Goal: Task Accomplishment & Management: Complete application form

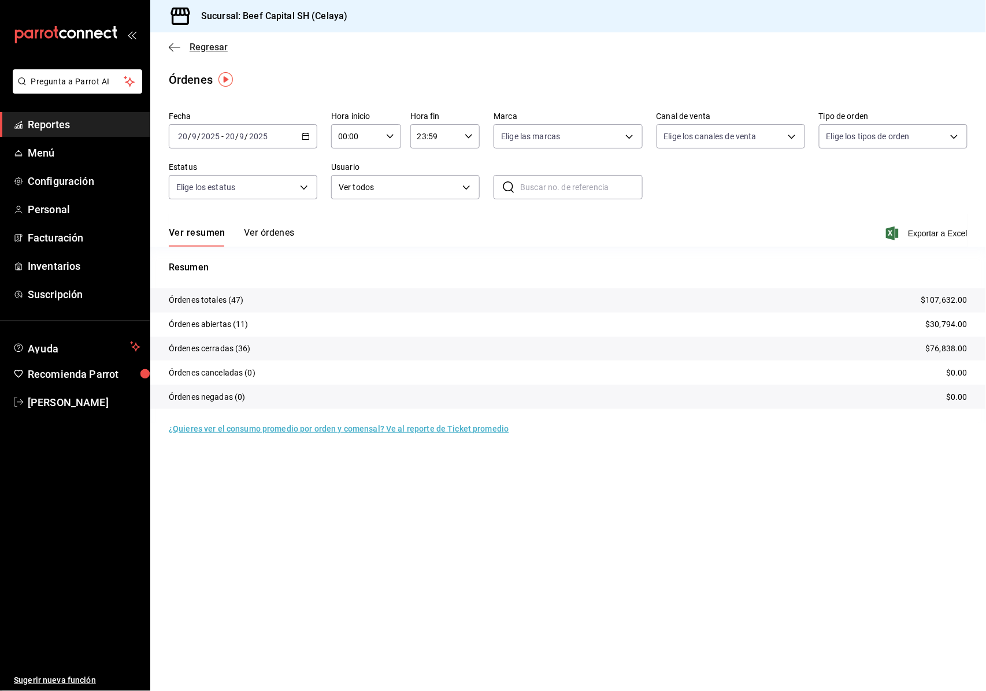
click at [177, 44] on icon "button" at bounding box center [175, 47] width 12 height 10
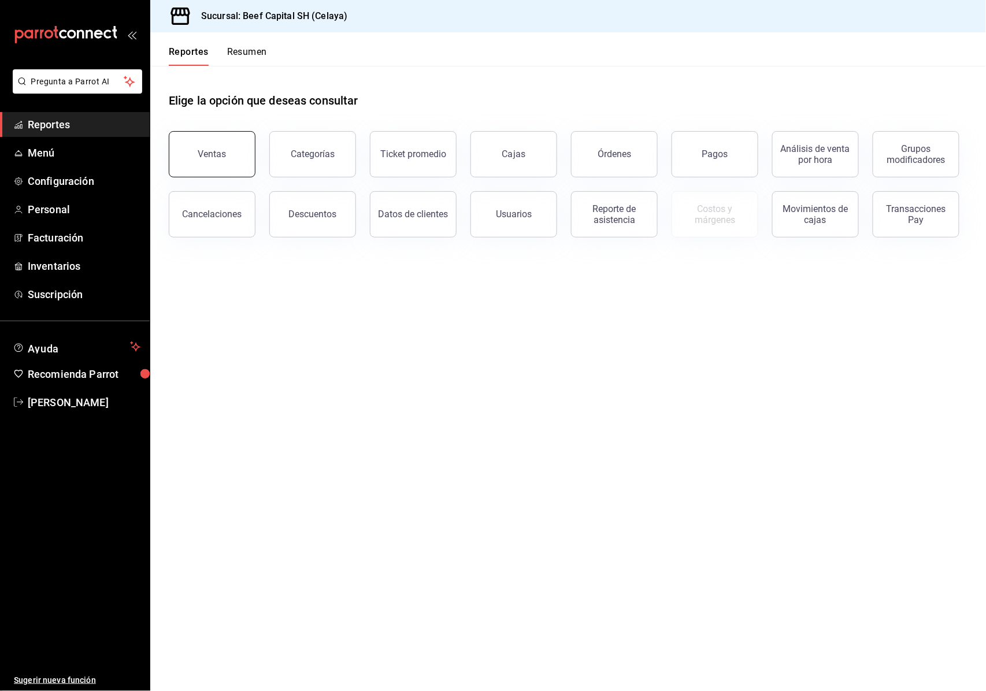
click at [246, 162] on button "Ventas" at bounding box center [212, 154] width 87 height 46
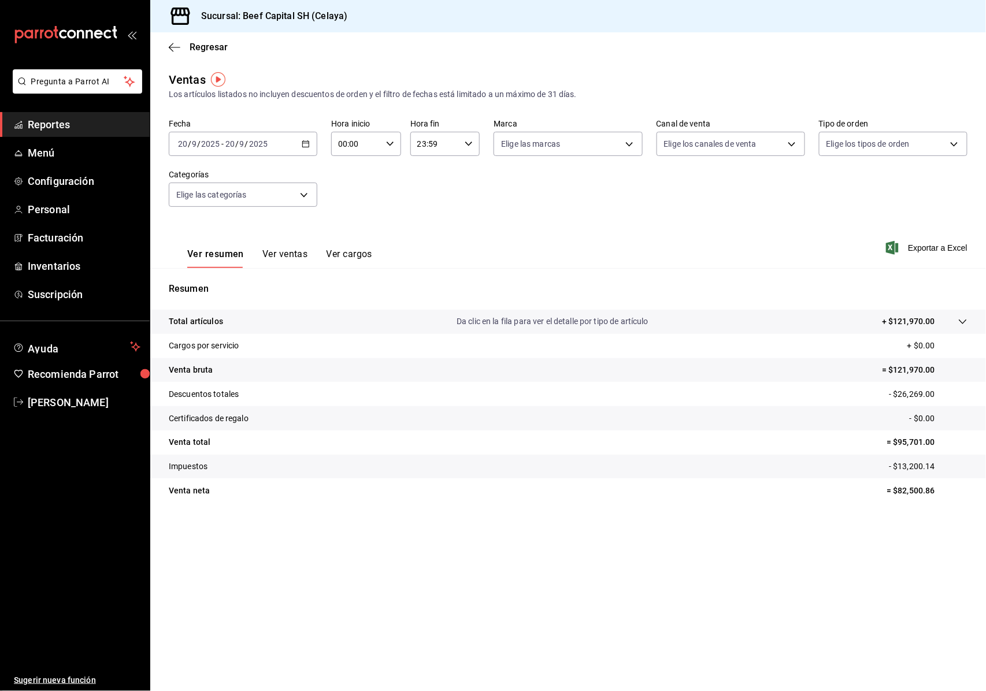
click at [294, 136] on div "[DATE] [DATE] - [DATE] [DATE]" at bounding box center [243, 144] width 149 height 24
click at [224, 282] on span "Rango de fechas" at bounding box center [224, 283] width 90 height 12
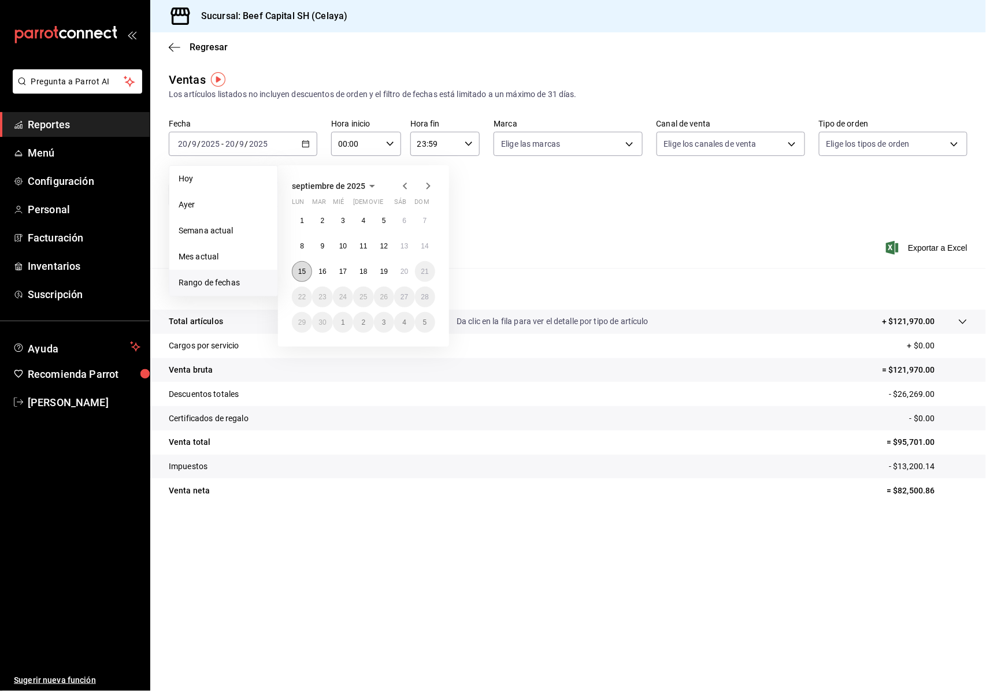
click at [302, 269] on abbr "15" at bounding box center [302, 272] width 8 height 8
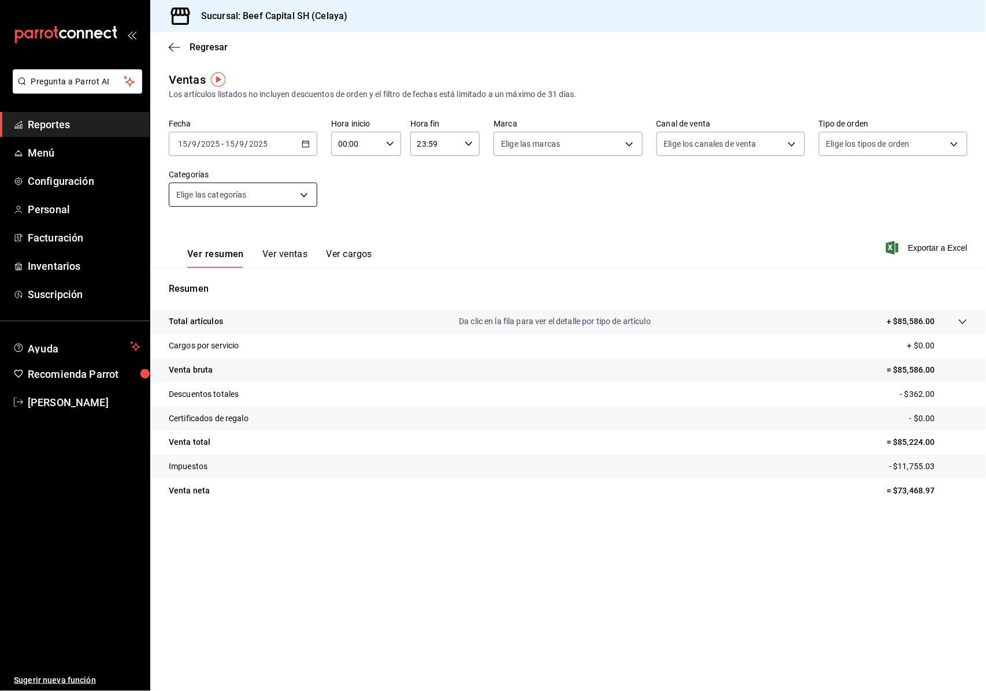
click at [306, 190] on body "Pregunta a Parrot AI Reportes Menú Configuración Personal Facturación Inventari…" at bounding box center [493, 345] width 986 height 691
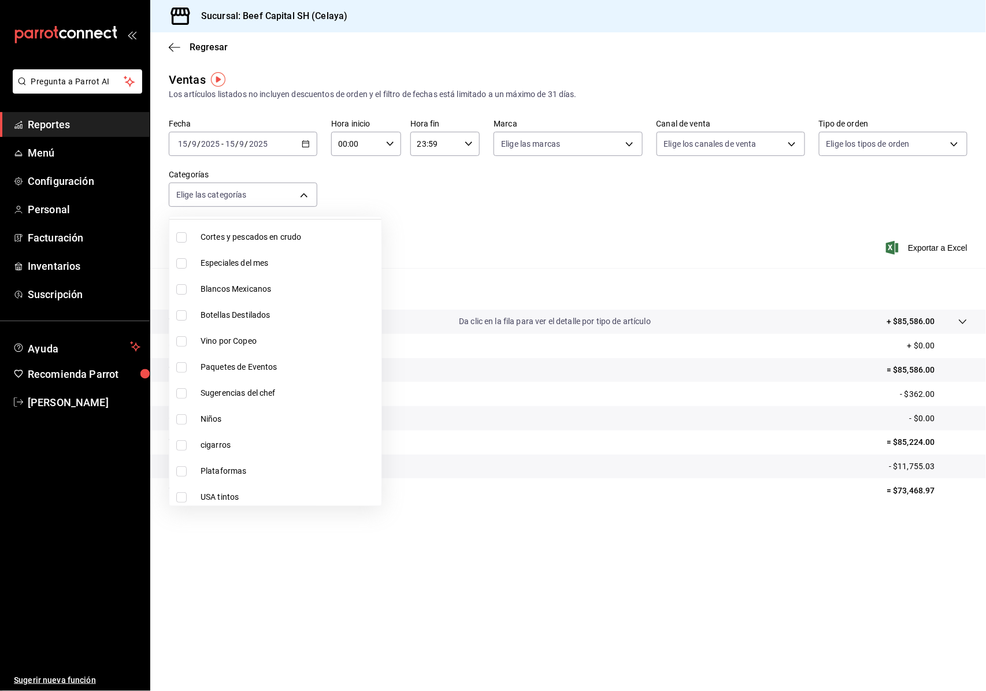
scroll to position [77, 0]
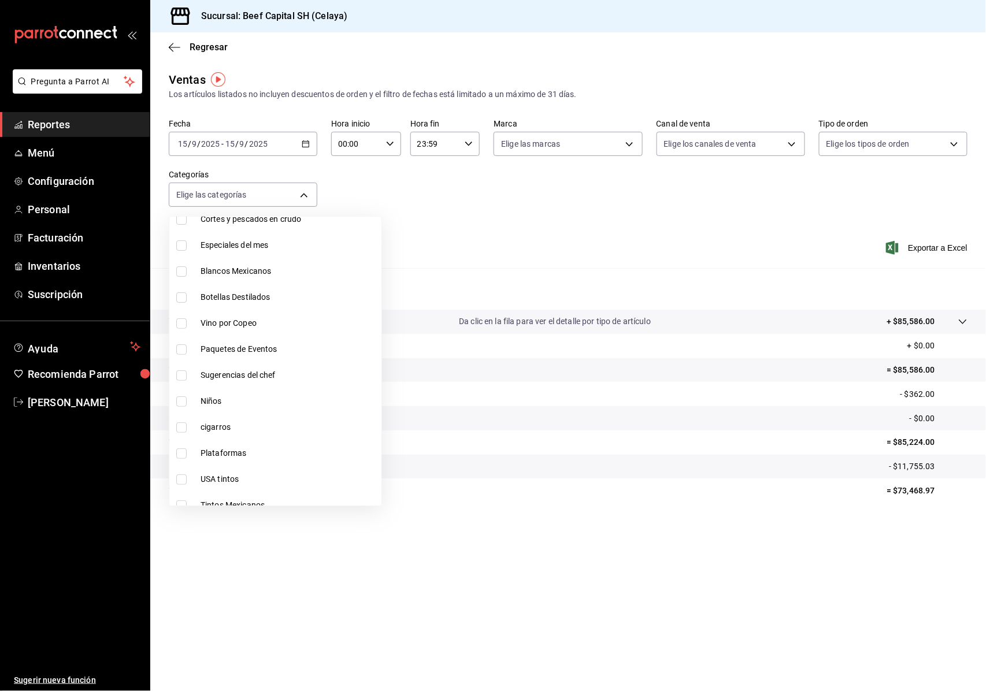
click at [192, 424] on li "cigarros" at bounding box center [275, 427] width 212 height 26
type input "1ecb4aca-5a84-4dd1-8d21-6ae91fe69013"
checkbox input "true"
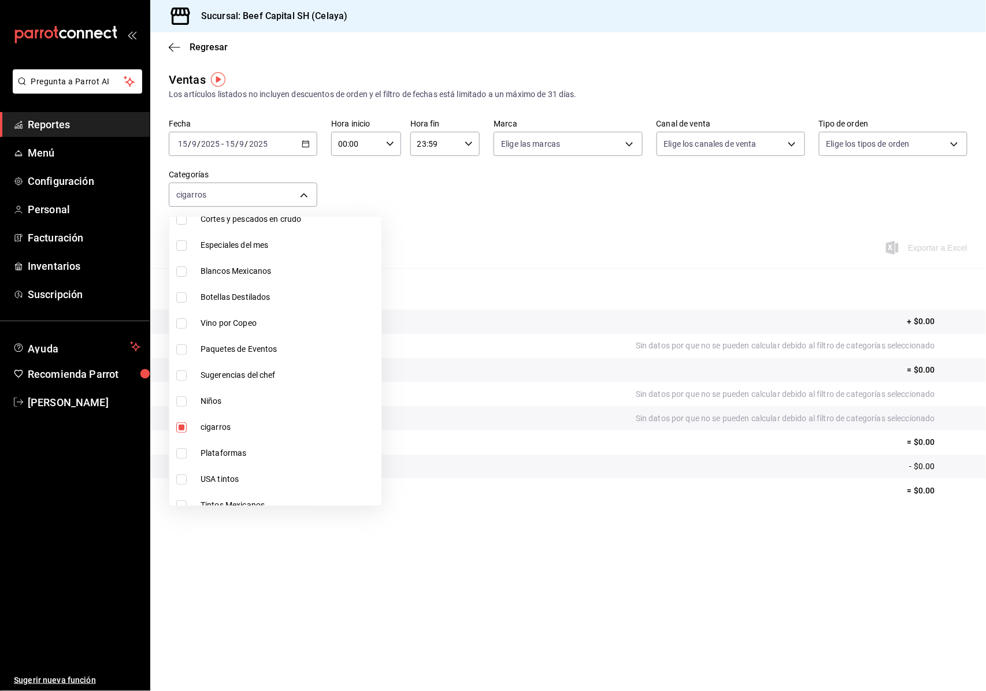
click at [421, 348] on div at bounding box center [493, 345] width 986 height 691
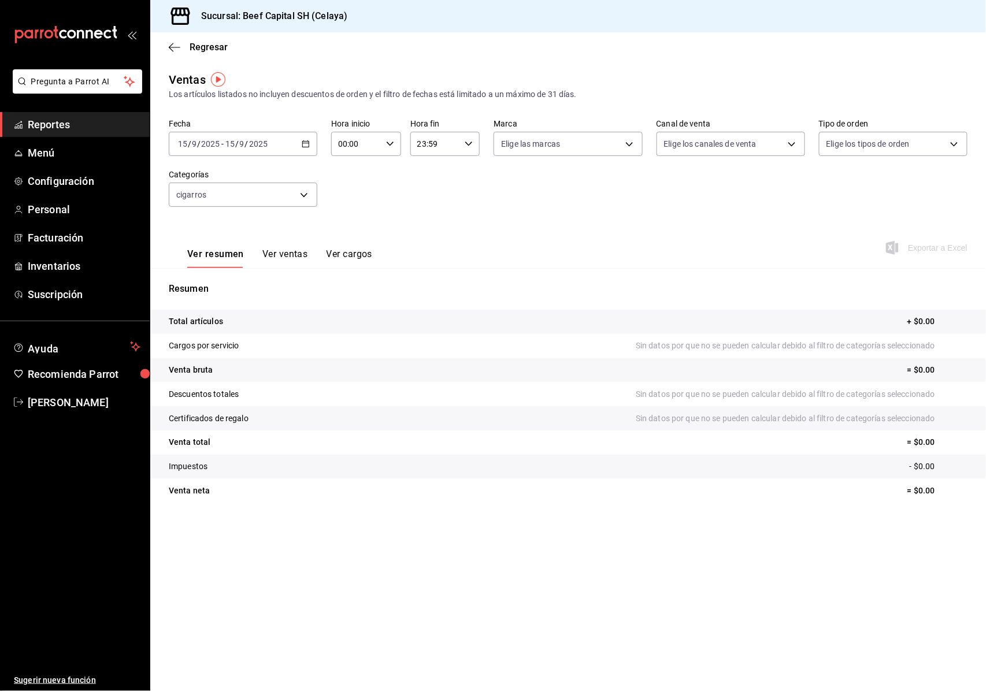
click at [291, 255] on button "Ver ventas" at bounding box center [285, 258] width 46 height 20
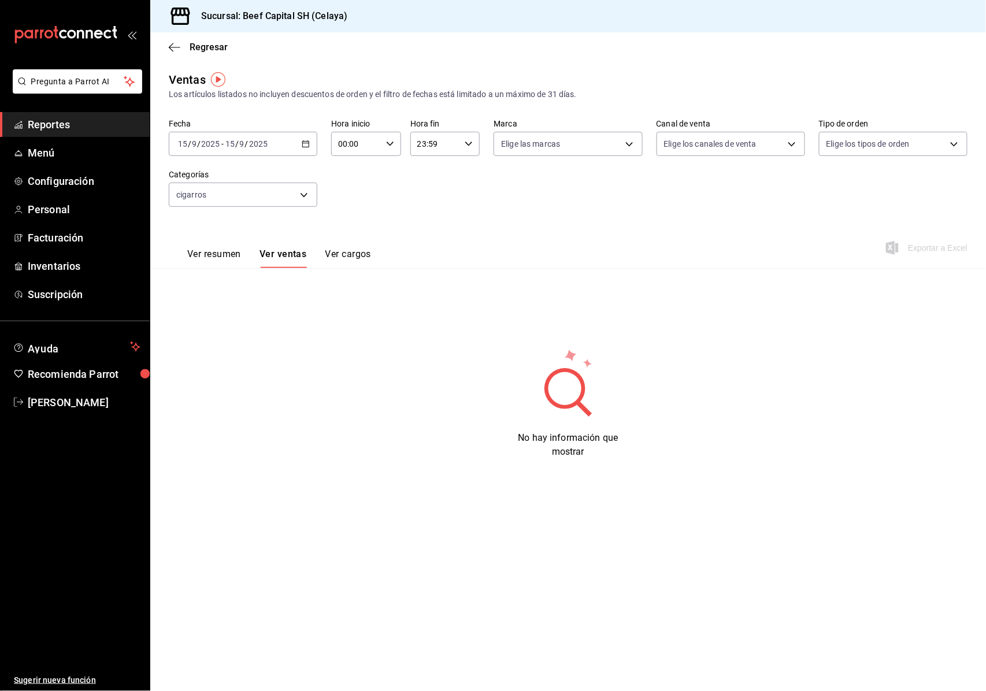
click at [306, 146] on icon "button" at bounding box center [306, 144] width 8 height 8
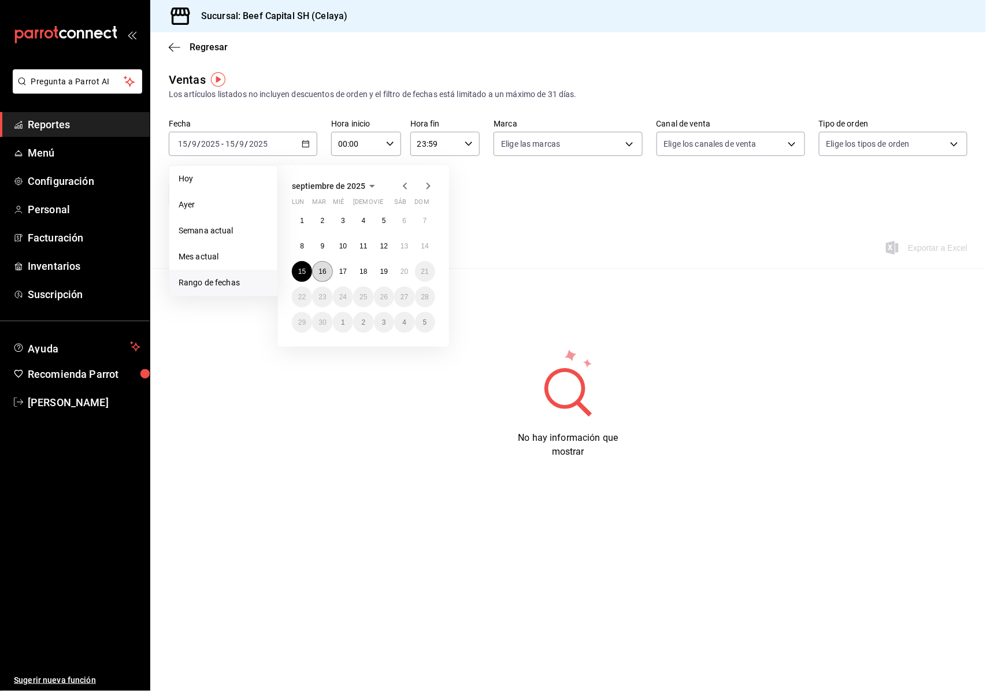
click at [326, 269] on button "16" at bounding box center [322, 271] width 20 height 21
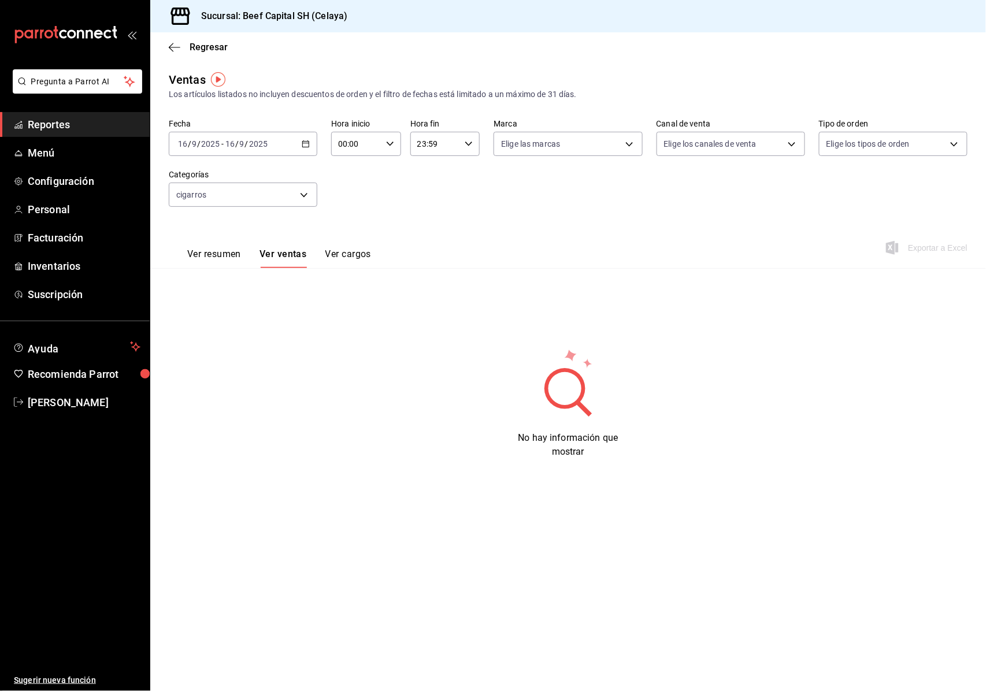
click at [303, 142] on icon "button" at bounding box center [306, 144] width 8 height 8
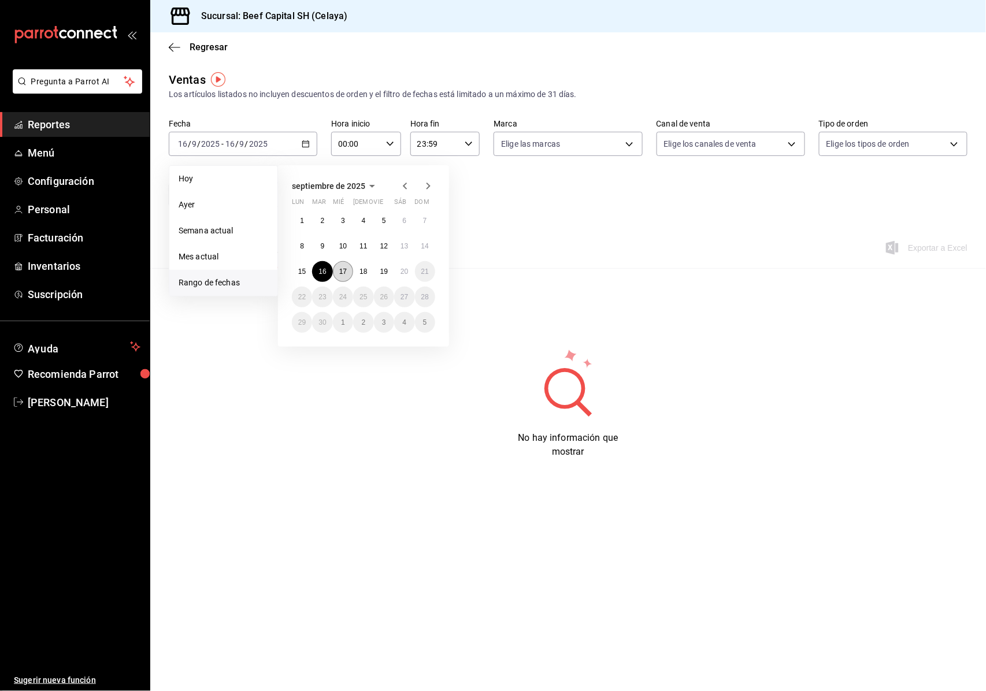
click at [340, 273] on abbr "17" at bounding box center [343, 272] width 8 height 8
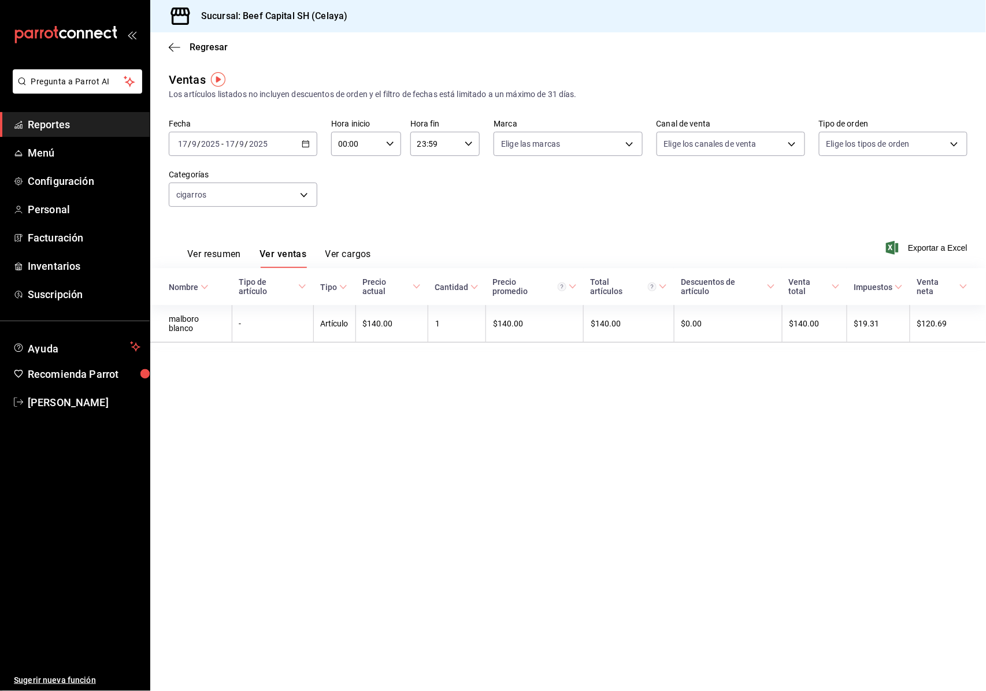
click at [306, 144] on icon "button" at bounding box center [306, 144] width 8 height 8
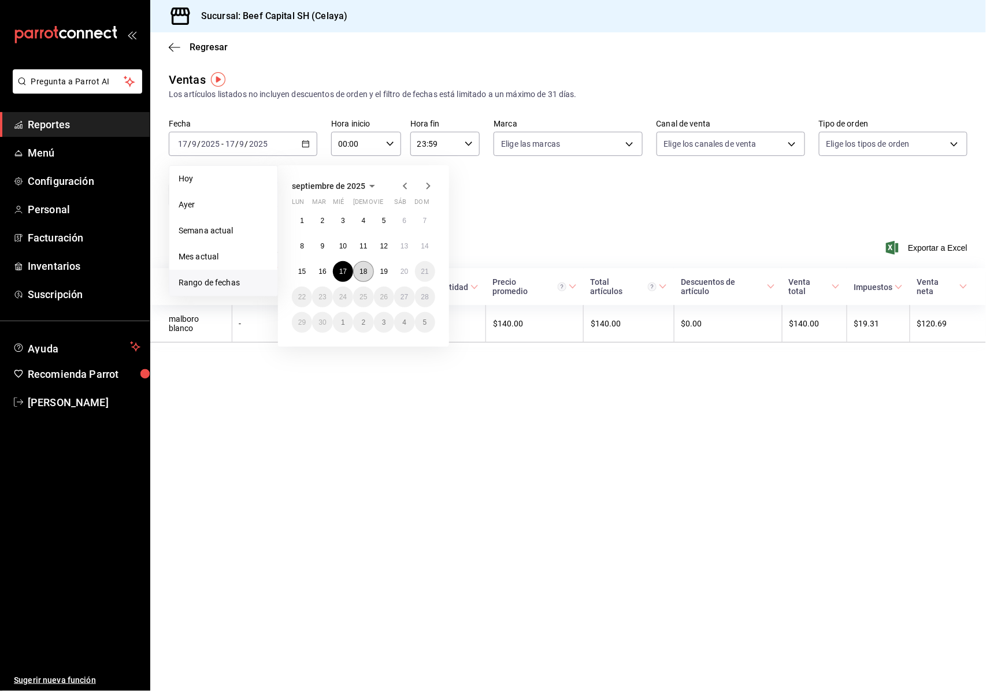
click at [368, 269] on button "18" at bounding box center [363, 271] width 20 height 21
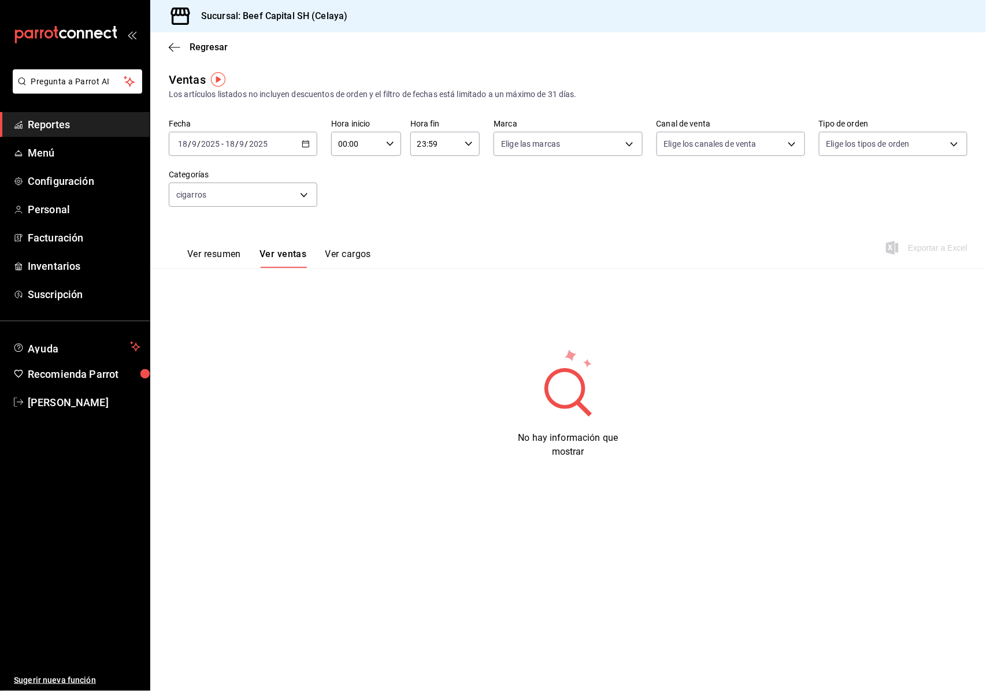
click at [308, 144] on icon "button" at bounding box center [306, 144] width 8 height 8
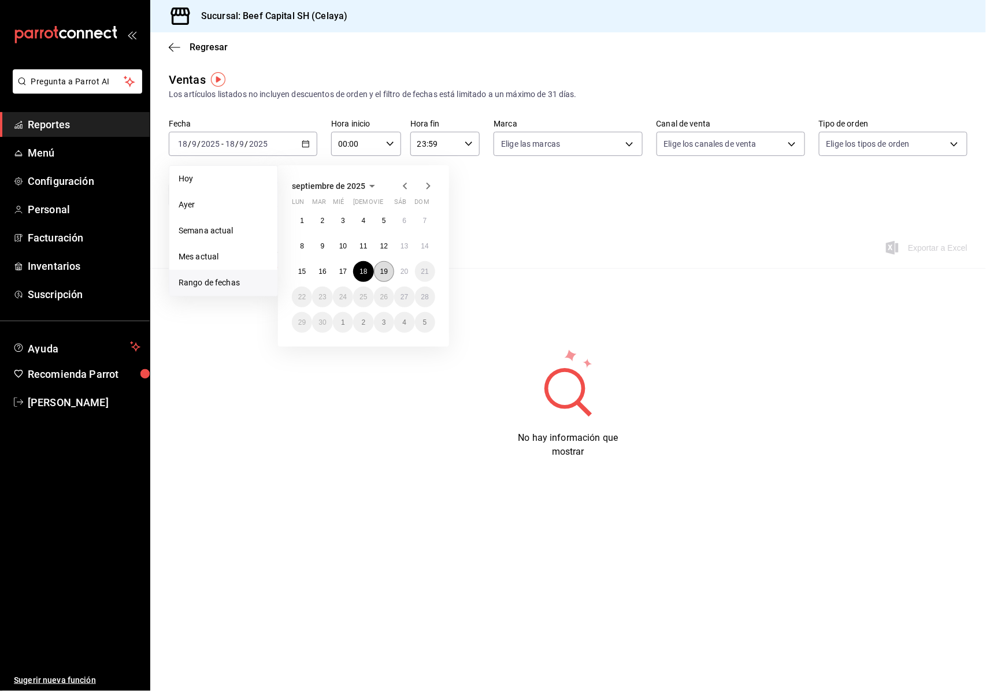
click at [388, 276] on button "19" at bounding box center [384, 271] width 20 height 21
click at [387, 276] on button "19" at bounding box center [384, 271] width 20 height 21
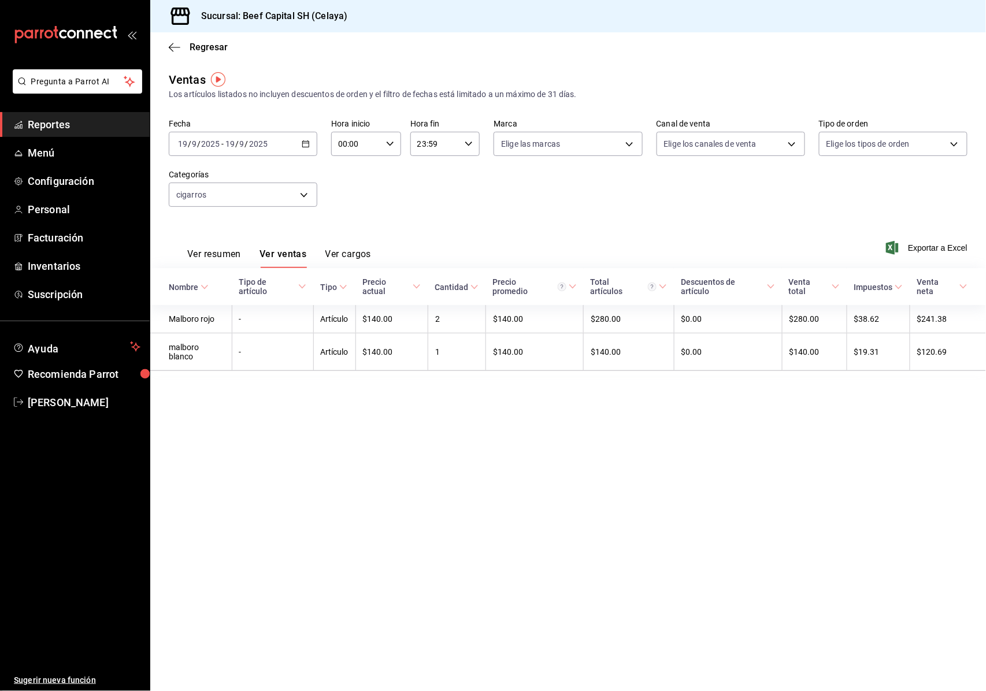
click at [75, 126] on span "Reportes" at bounding box center [84, 125] width 113 height 16
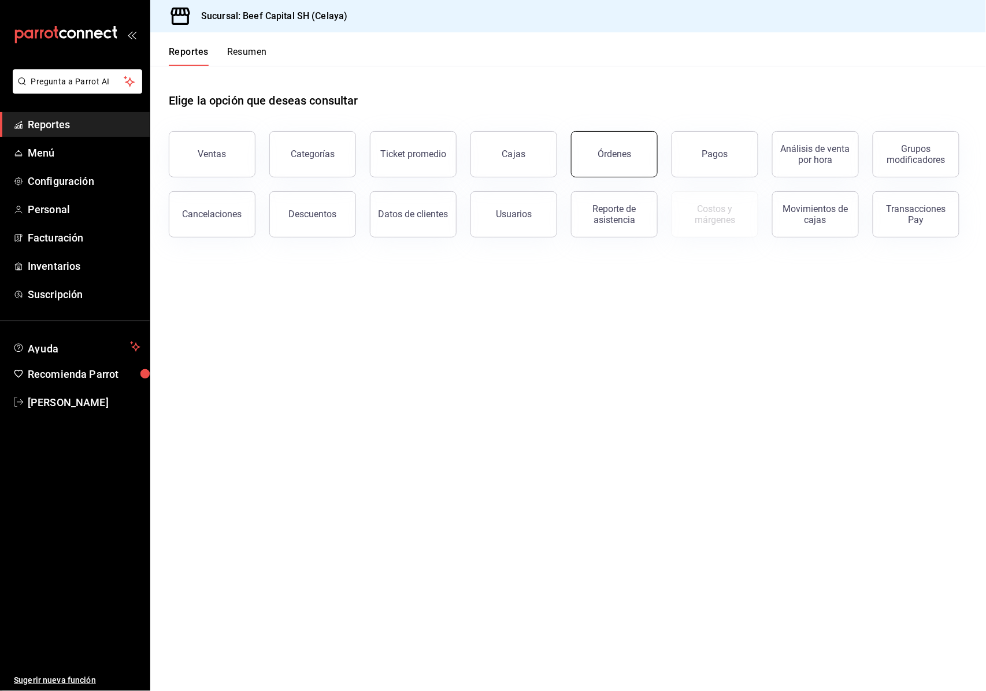
click at [599, 143] on button "Órdenes" at bounding box center [614, 154] width 87 height 46
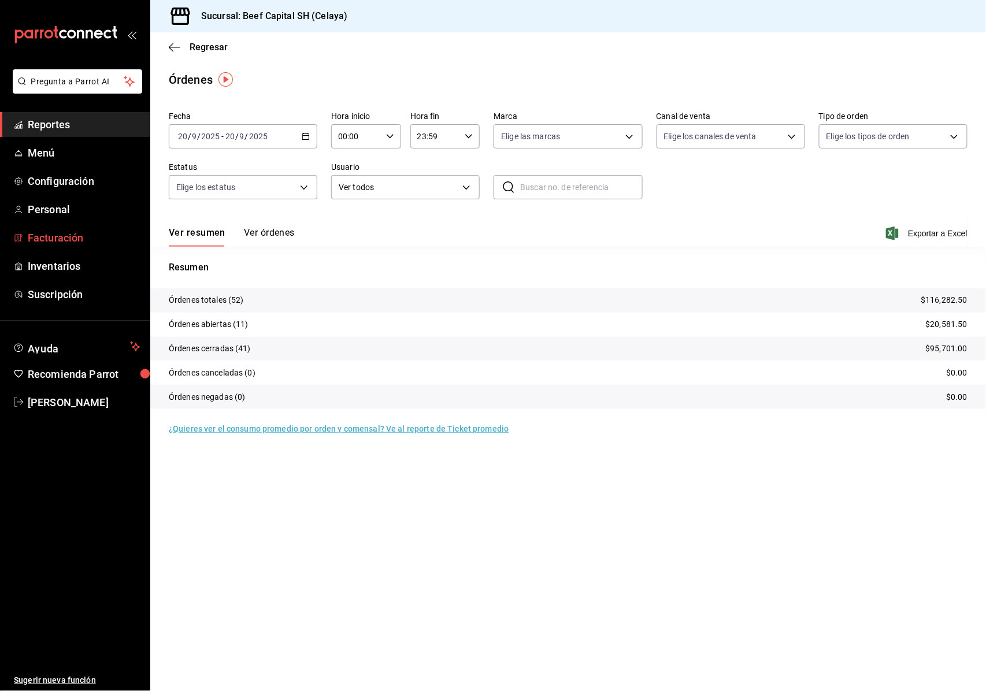
click at [70, 237] on span "Facturación" at bounding box center [84, 238] width 113 height 16
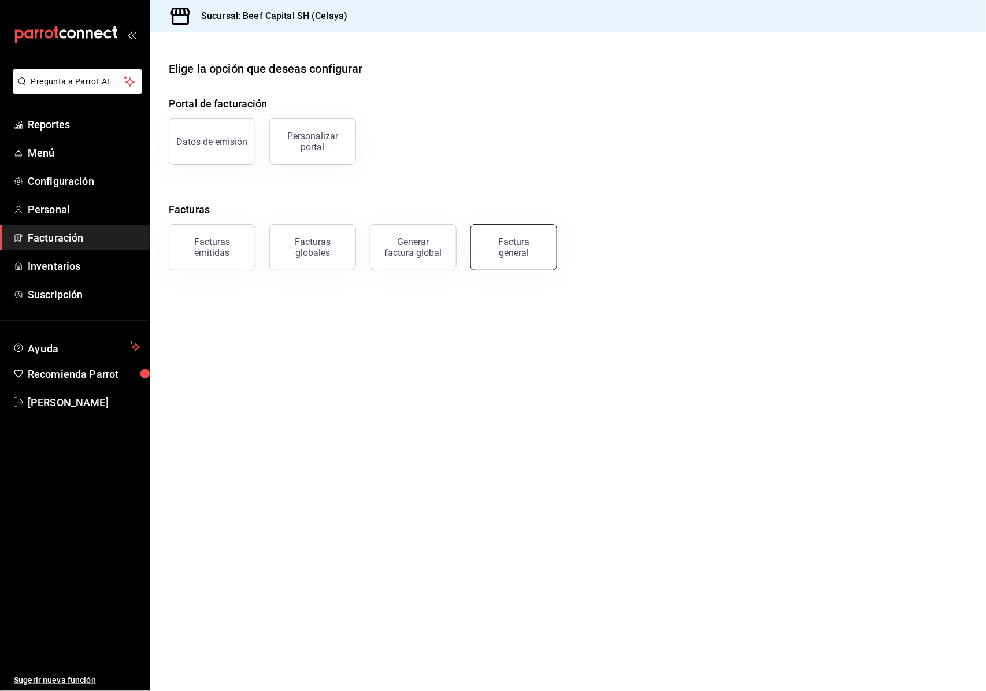
click at [509, 257] on button "Factura general" at bounding box center [513, 247] width 87 height 46
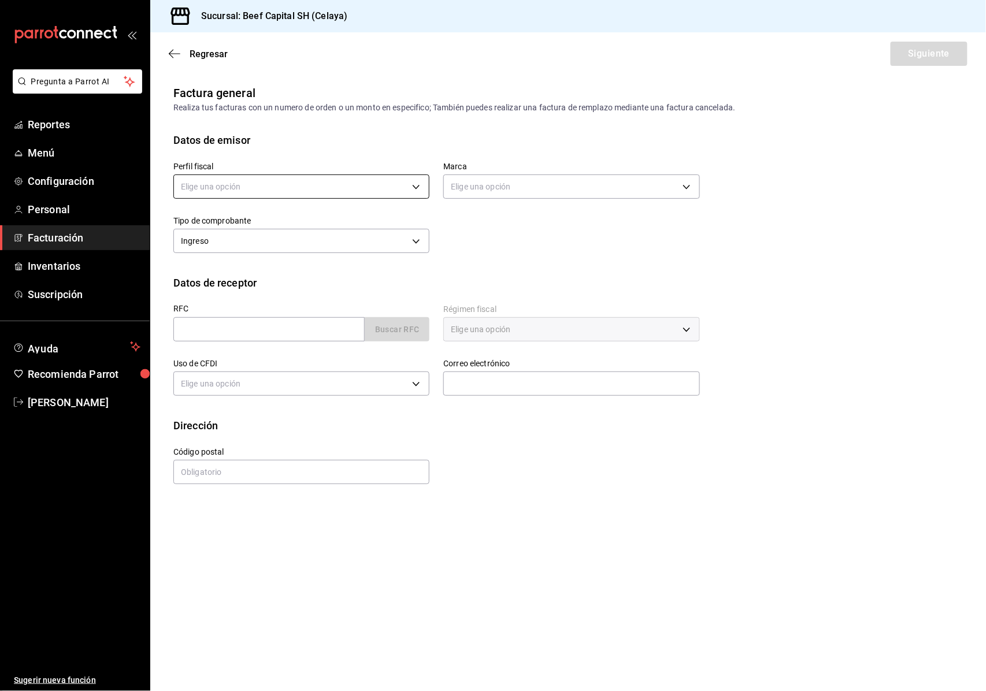
click at [416, 188] on body "Pregunta a Parrot AI Reportes Menú Configuración Personal Facturación Inventari…" at bounding box center [493, 345] width 986 height 691
click at [273, 246] on li "3 DE SEIS" at bounding box center [301, 245] width 255 height 21
type input "6daeb321-97cf-4052-8288-c01cdf1e5db9"
type input "e3bbe20f-edfc-40c7-bd32-db162cca2159"
click at [240, 326] on input "text" at bounding box center [268, 329] width 191 height 24
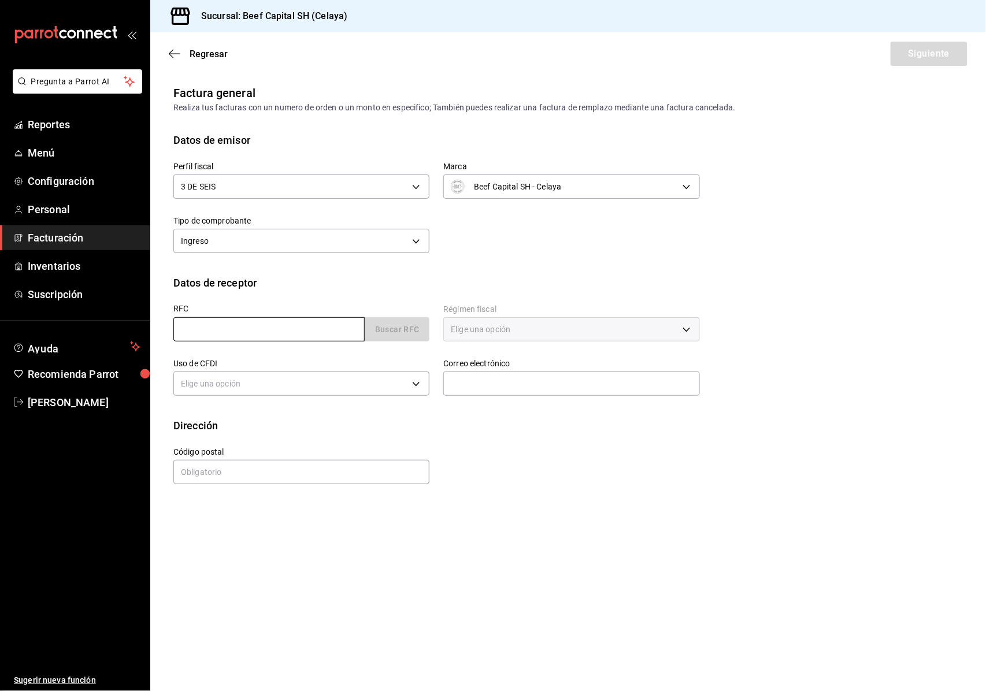
click at [239, 331] on input "text" at bounding box center [268, 329] width 191 height 24
paste input "ORS0011148U8"
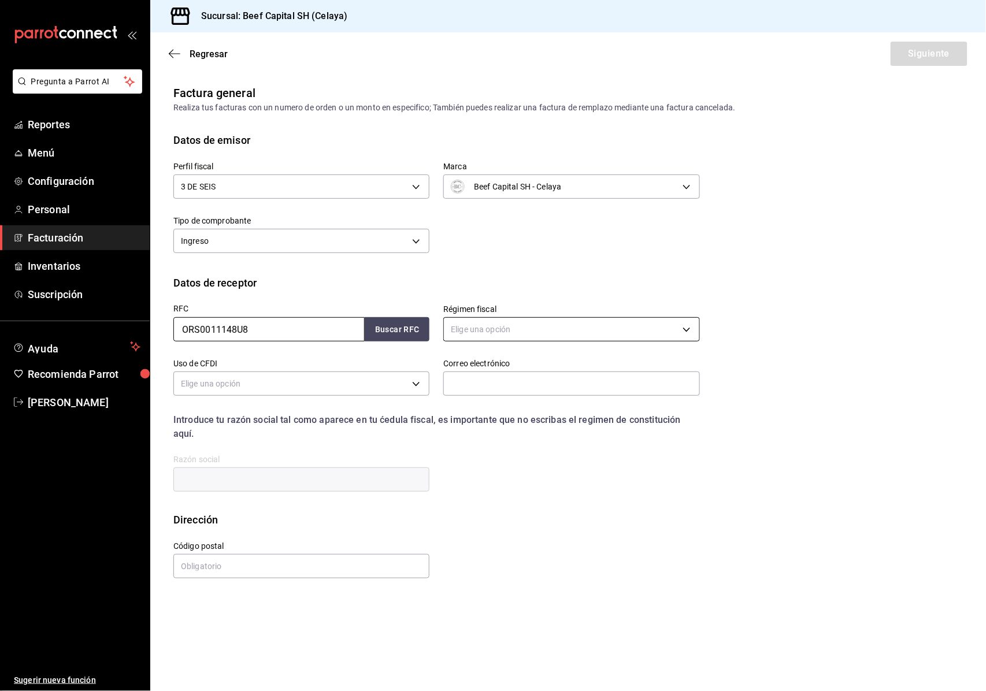
type input "ORS0011148U8"
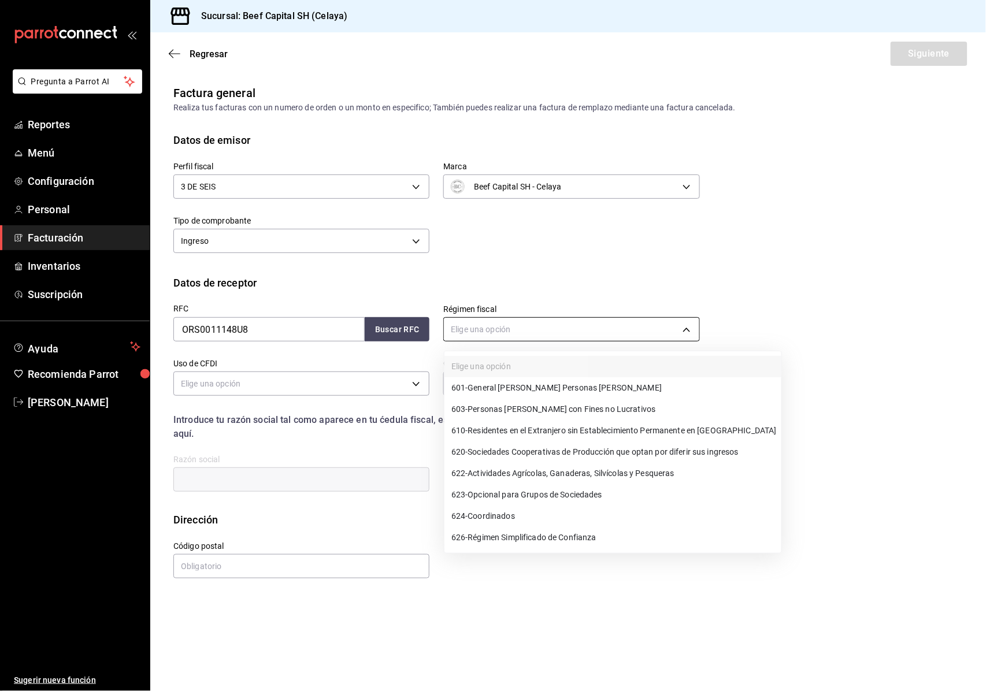
click at [509, 329] on body "Pregunta a Parrot AI Reportes Menú Configuración Personal Facturación Inventari…" at bounding box center [493, 345] width 986 height 691
click at [548, 384] on span "601 - General [PERSON_NAME] Personas [PERSON_NAME]" at bounding box center [556, 388] width 210 height 12
type input "601"
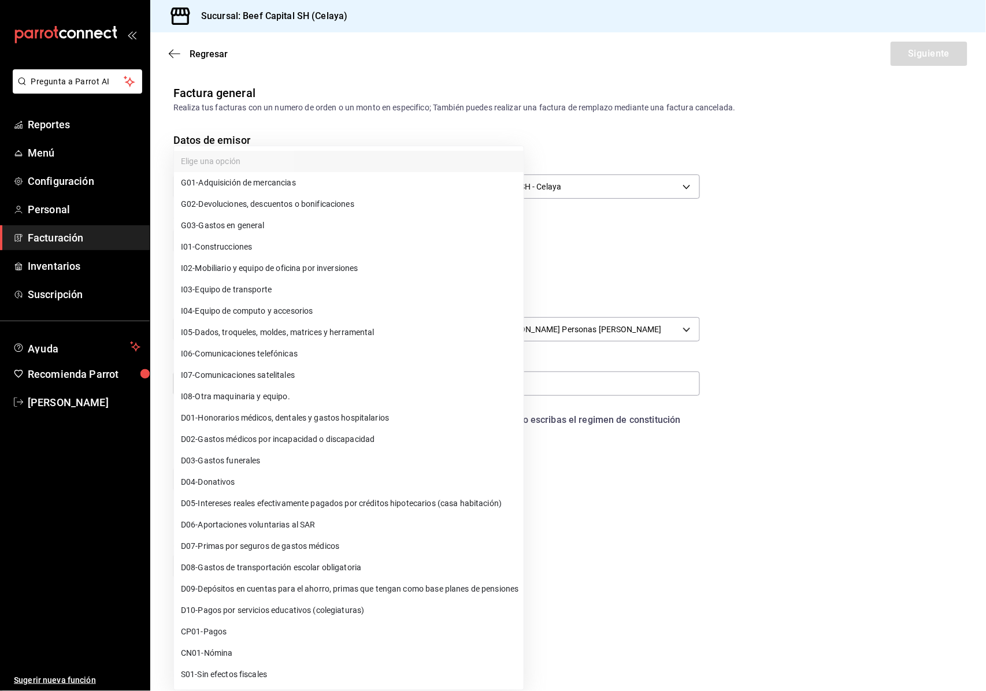
click at [281, 387] on body "Pregunta a Parrot AI Reportes Menú Configuración Personal Facturación Inventari…" at bounding box center [493, 345] width 986 height 691
click at [245, 227] on span "G03 - Gastos en general" at bounding box center [223, 226] width 84 height 12
type input "G03"
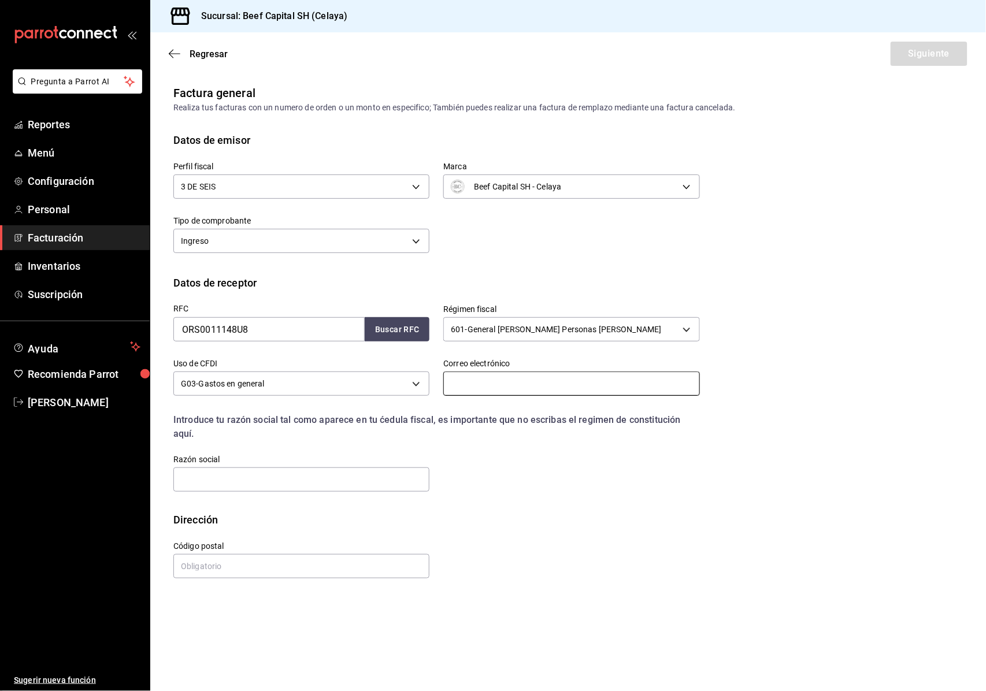
click at [466, 381] on input "text" at bounding box center [571, 384] width 256 height 24
paste input "[EMAIL_ADDRESS][DOMAIN_NAME]"
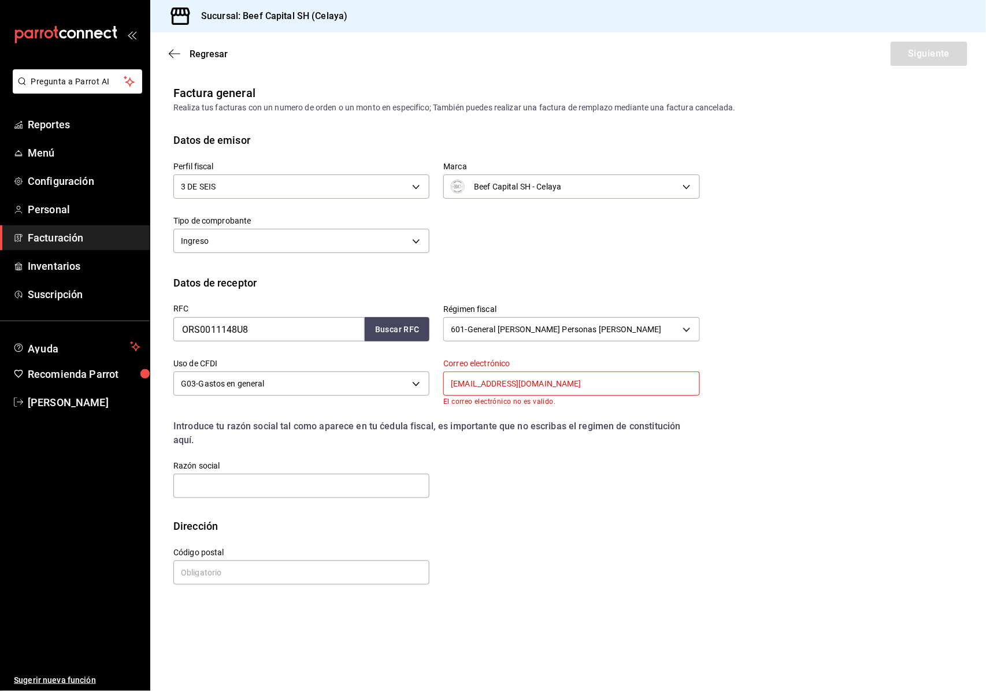
click at [450, 384] on input "[EMAIL_ADDRESS][DOMAIN_NAME]" at bounding box center [571, 384] width 256 height 24
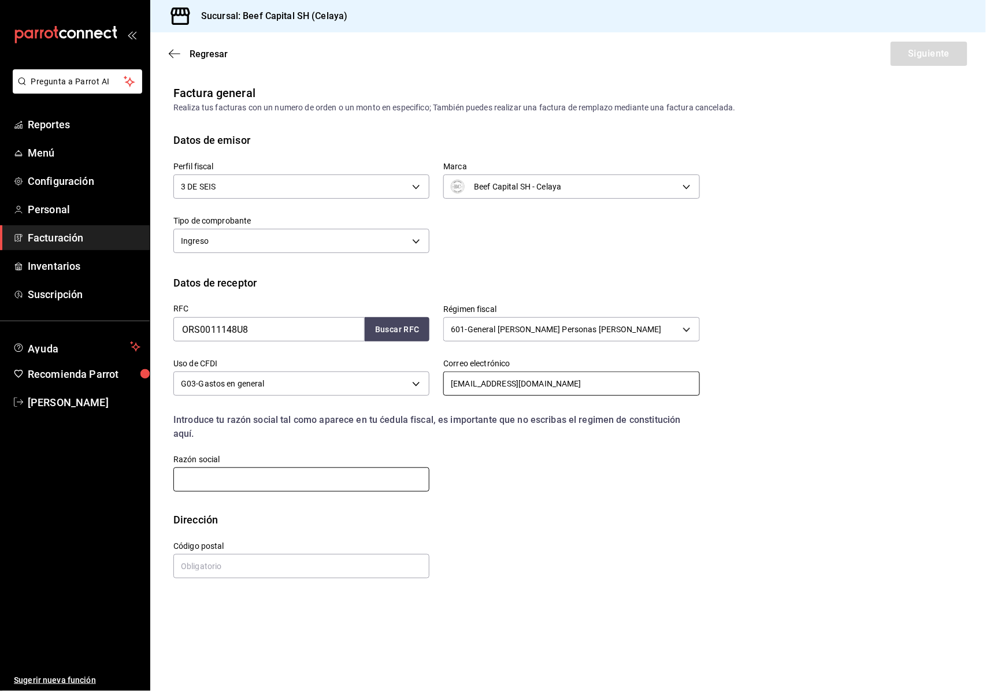
type input "[EMAIL_ADDRESS][DOMAIN_NAME]"
click at [349, 479] on input "text" at bounding box center [301, 479] width 256 height 24
type input "OPERADORA DE RELLENOS SANITARIOS"
click at [227, 569] on input "text" at bounding box center [301, 566] width 256 height 24
type input "66001"
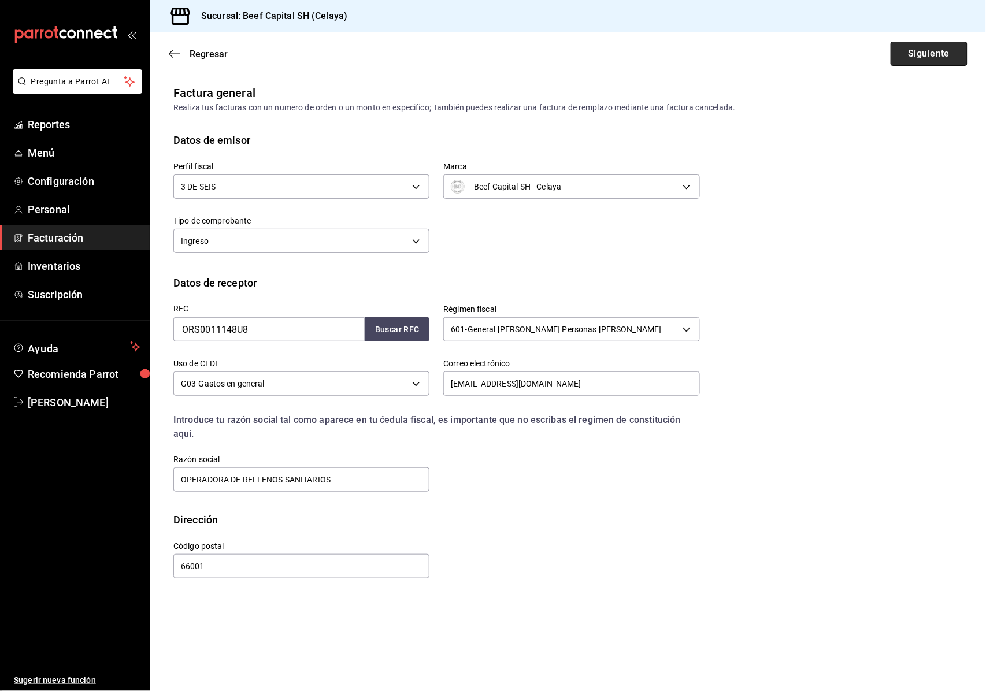
click at [942, 45] on button "Siguiente" at bounding box center [928, 54] width 77 height 24
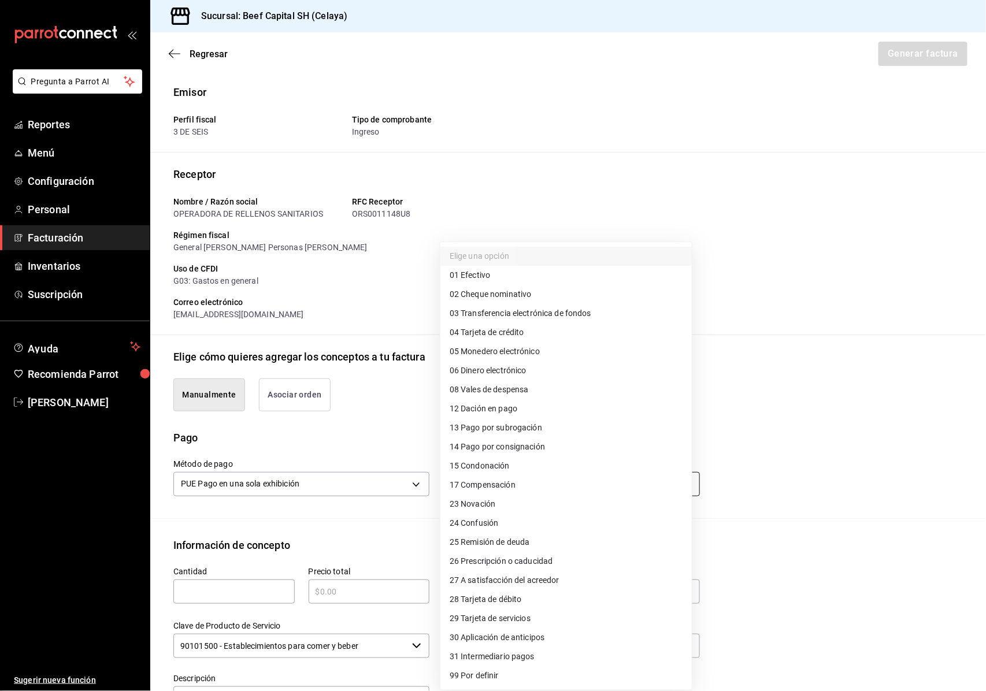
click at [675, 482] on body "Pregunta a Parrot AI Reportes Menú Configuración Personal Facturación Inventari…" at bounding box center [493, 345] width 986 height 691
click at [537, 594] on li "28 Tarjeta de débito" at bounding box center [565, 599] width 251 height 19
type input "28"
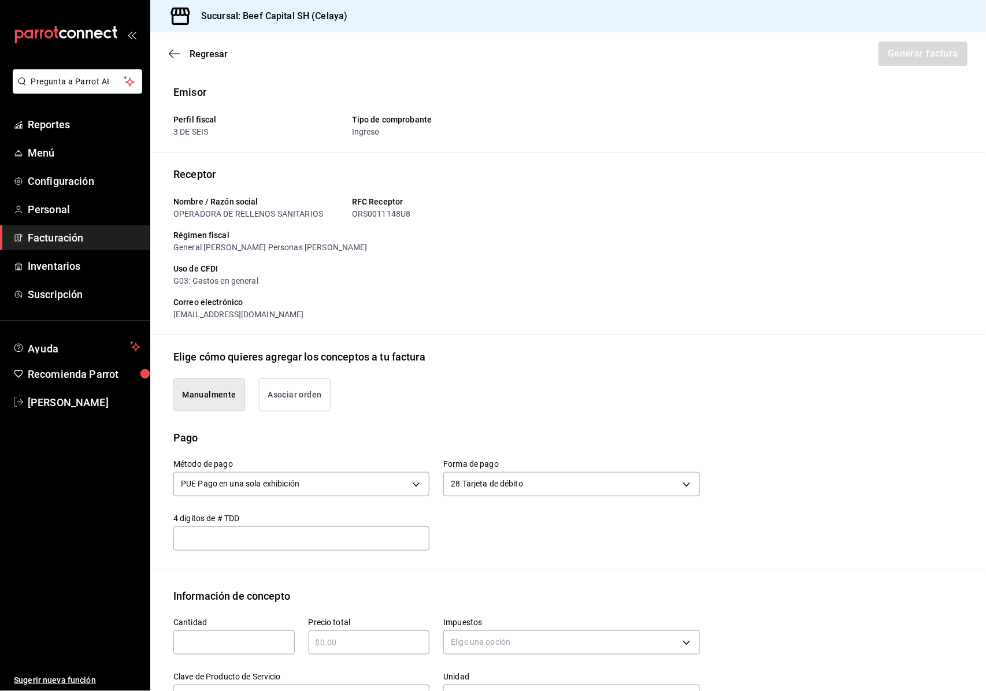
click at [229, 645] on input "text" at bounding box center [233, 643] width 121 height 14
type input "1"
click at [342, 647] on input "text" at bounding box center [369, 643] width 121 height 14
type input "$2313"
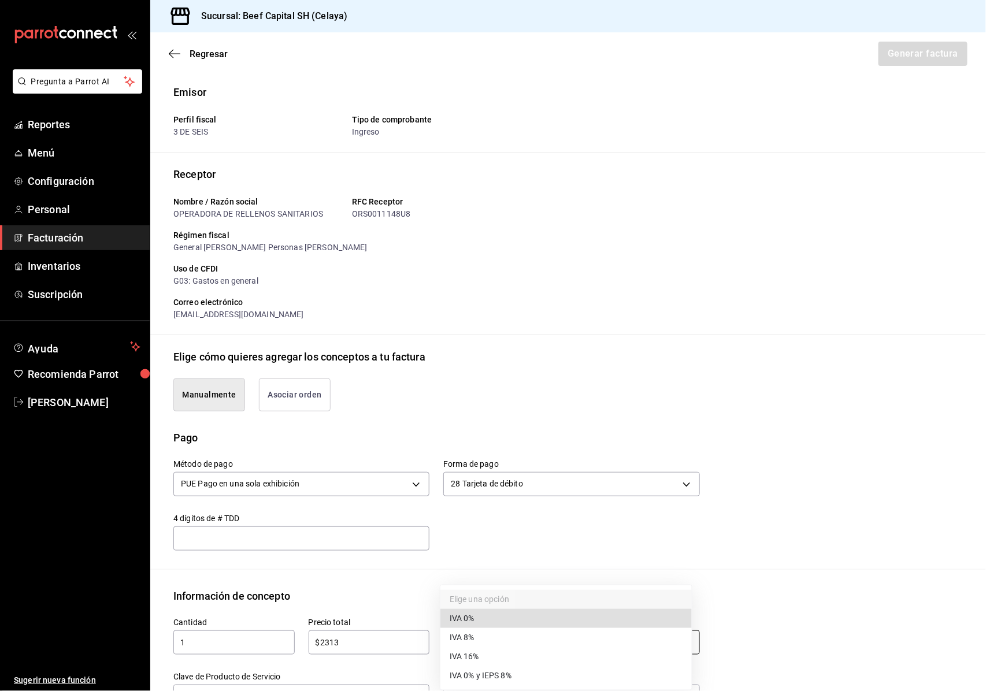
click at [678, 643] on body "Pregunta a Parrot AI Reportes Menú Configuración Personal Facturación Inventari…" at bounding box center [493, 345] width 986 height 691
click at [509, 661] on li "IVA 16%" at bounding box center [565, 656] width 251 height 19
type input "IVA_16"
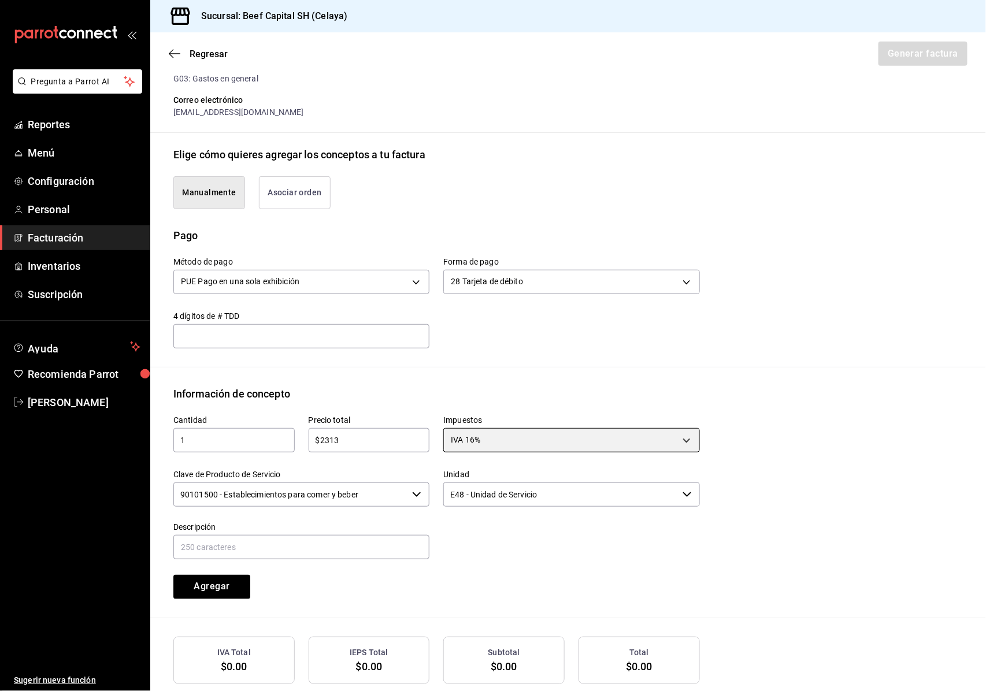
scroll to position [231, 0]
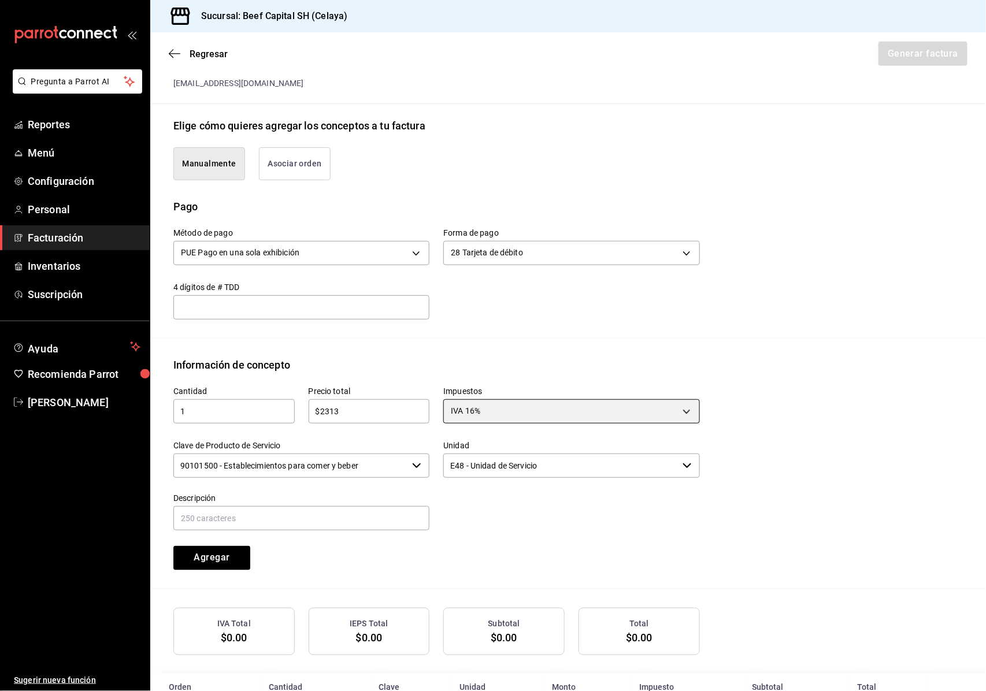
click at [414, 463] on icon "button" at bounding box center [416, 465] width 9 height 9
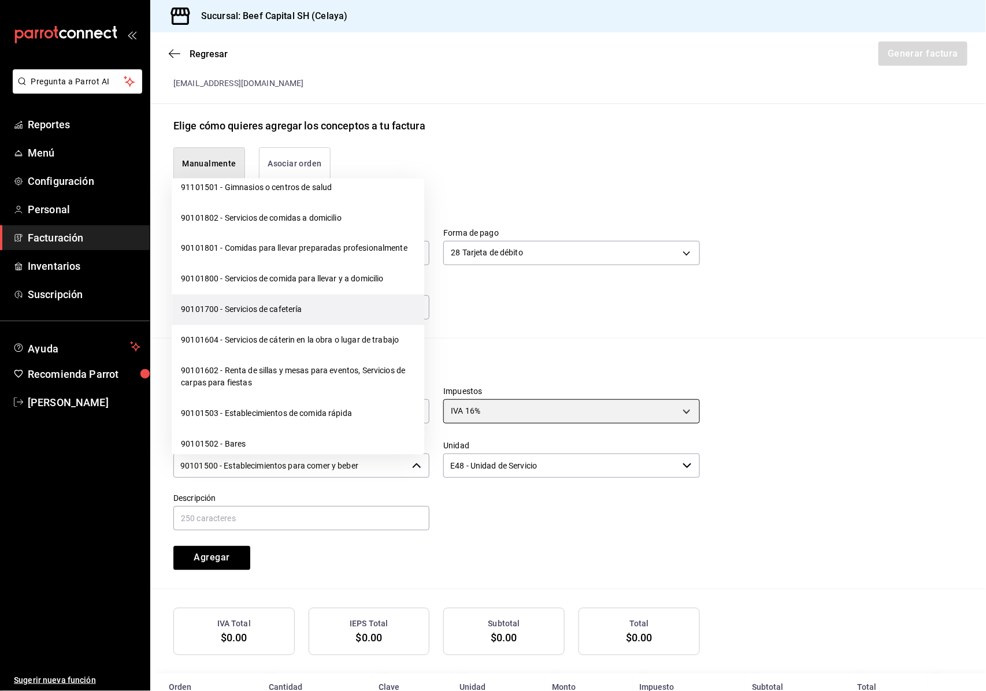
scroll to position [308, 0]
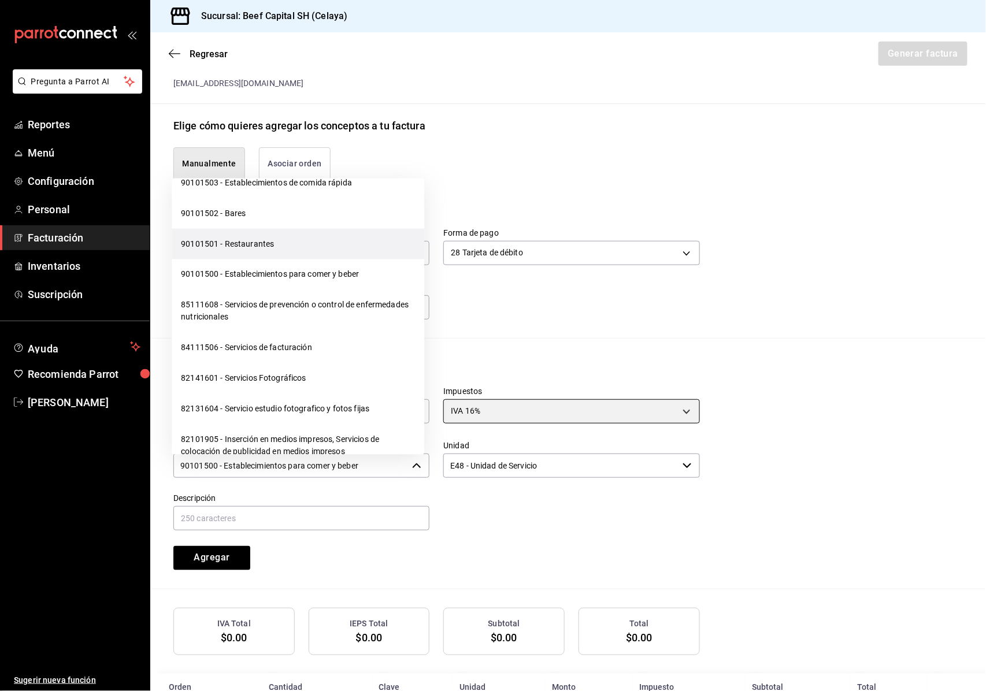
click at [336, 255] on li "90101501 - Restaurantes" at bounding box center [298, 243] width 253 height 31
type input "90101501 - Restaurantes"
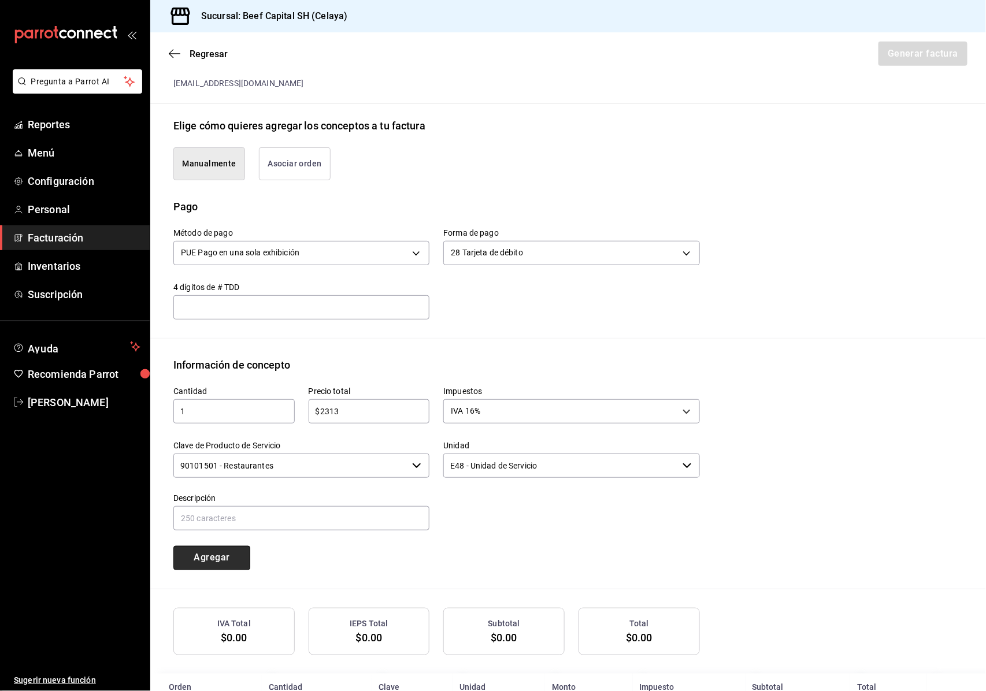
click at [207, 551] on button "Agregar" at bounding box center [211, 558] width 77 height 24
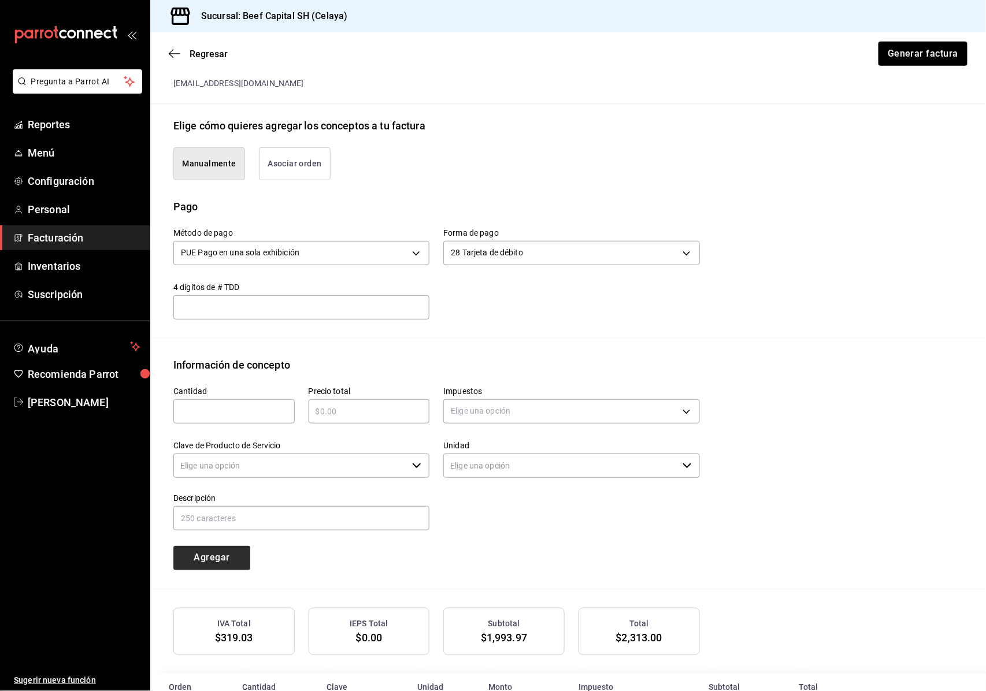
type input "90101500 - Establecimientos para comer y beber"
type input "E48 - Unidad de Servicio"
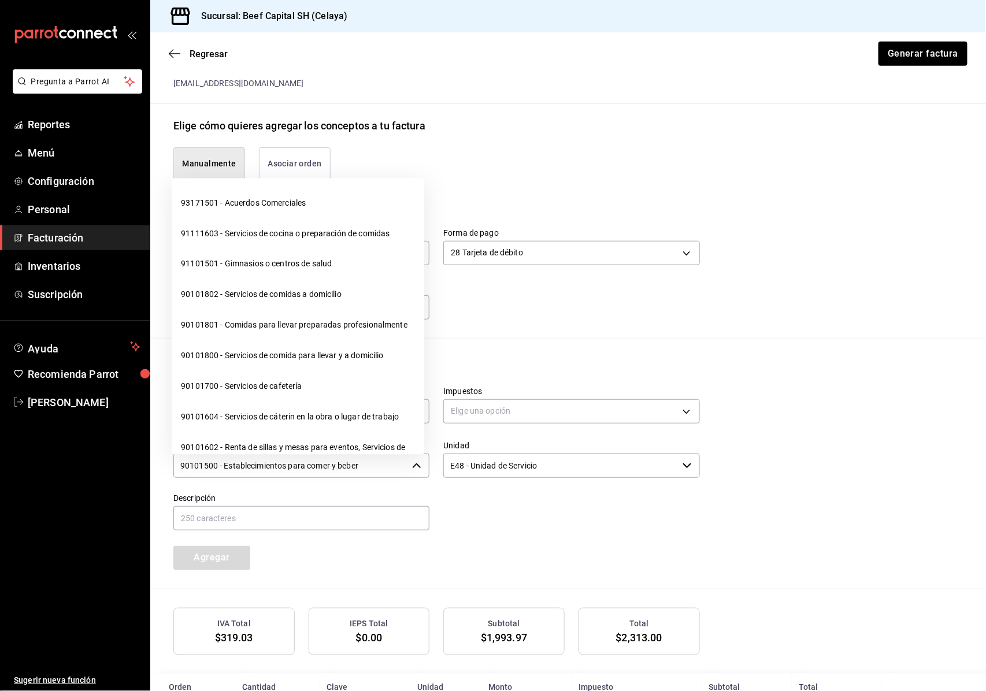
click at [414, 463] on icon "button" at bounding box center [416, 465] width 9 height 9
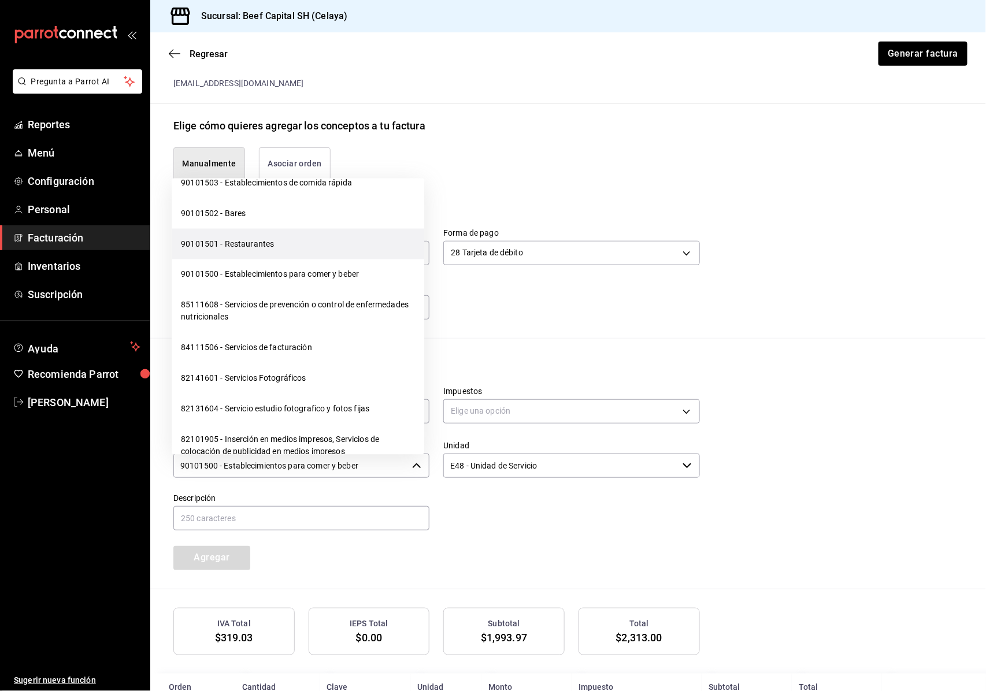
click at [336, 246] on li "90101501 - Restaurantes" at bounding box center [298, 243] width 253 height 31
type input "90101501 - Restaurantes"
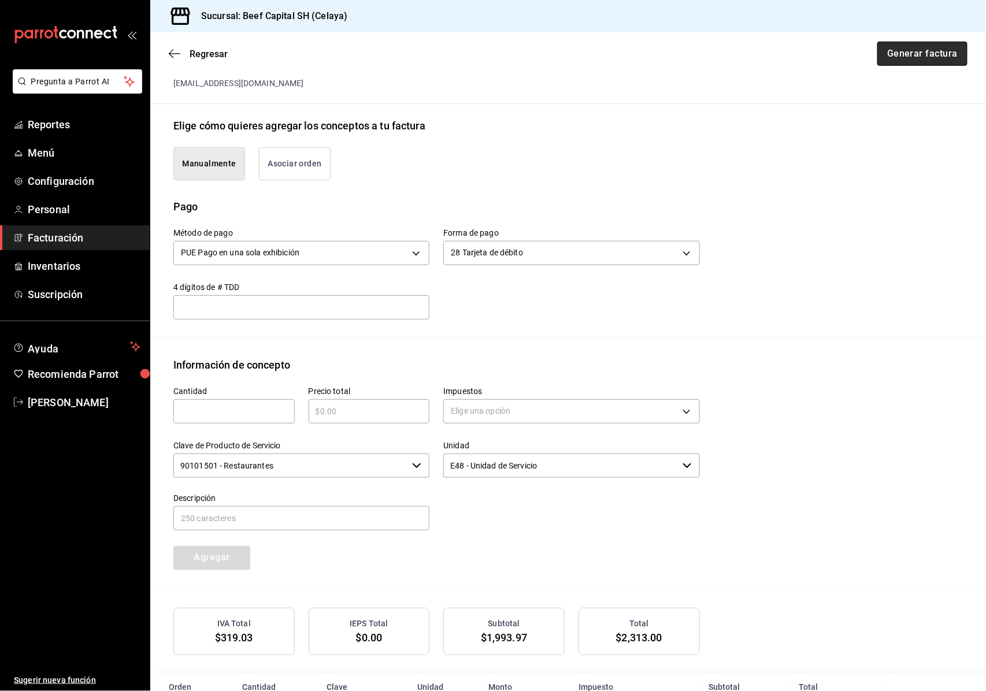
click at [900, 49] on button "Generar factura" at bounding box center [922, 54] width 90 height 24
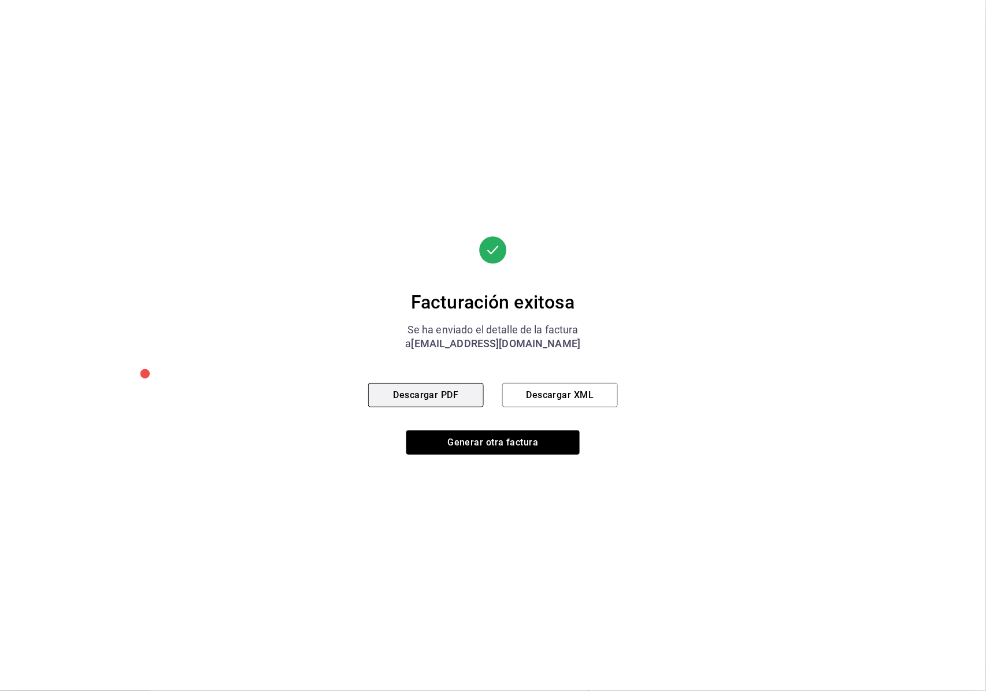
click at [458, 393] on button "Descargar PDF" at bounding box center [426, 395] width 116 height 24
drag, startPoint x: 0, startPoint y: 348, endPoint x: 676, endPoint y: 134, distance: 709.1
click at [676, 134] on div "Facturación exitosa Se ha enviado el detalle de la factura a [EMAIL_ADDRESS][DO…" at bounding box center [493, 345] width 986 height 691
click at [646, 116] on div "Facturación exitosa Se ha enviado el detalle de la factura a [EMAIL_ADDRESS][DO…" at bounding box center [493, 345] width 986 height 691
click at [515, 443] on button "Generar otra factura" at bounding box center [492, 443] width 173 height 24
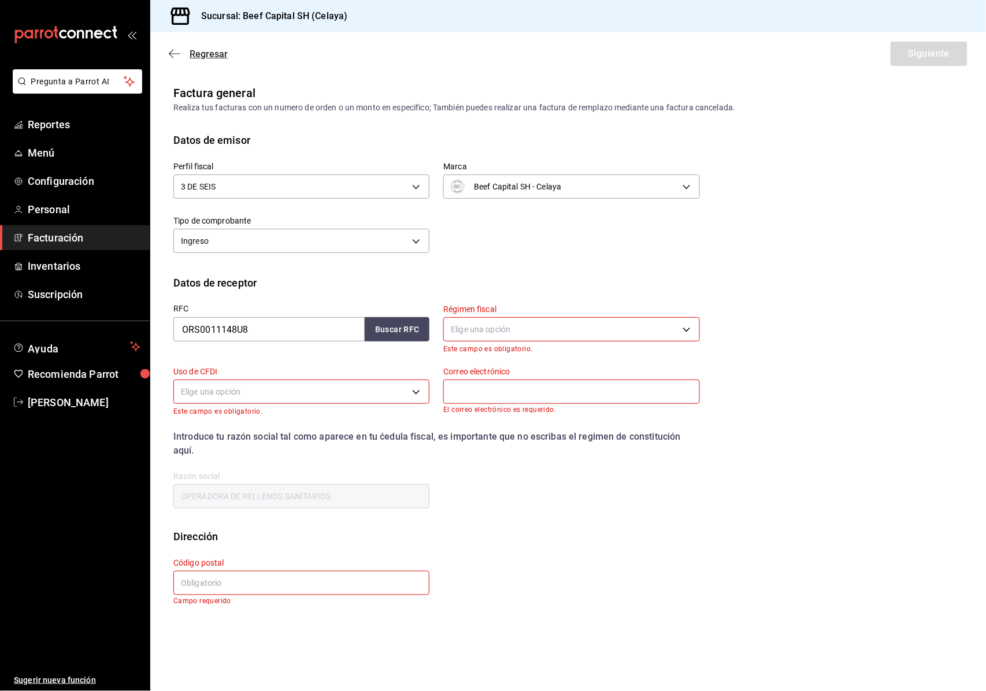
click at [176, 50] on icon "button" at bounding box center [175, 54] width 12 height 10
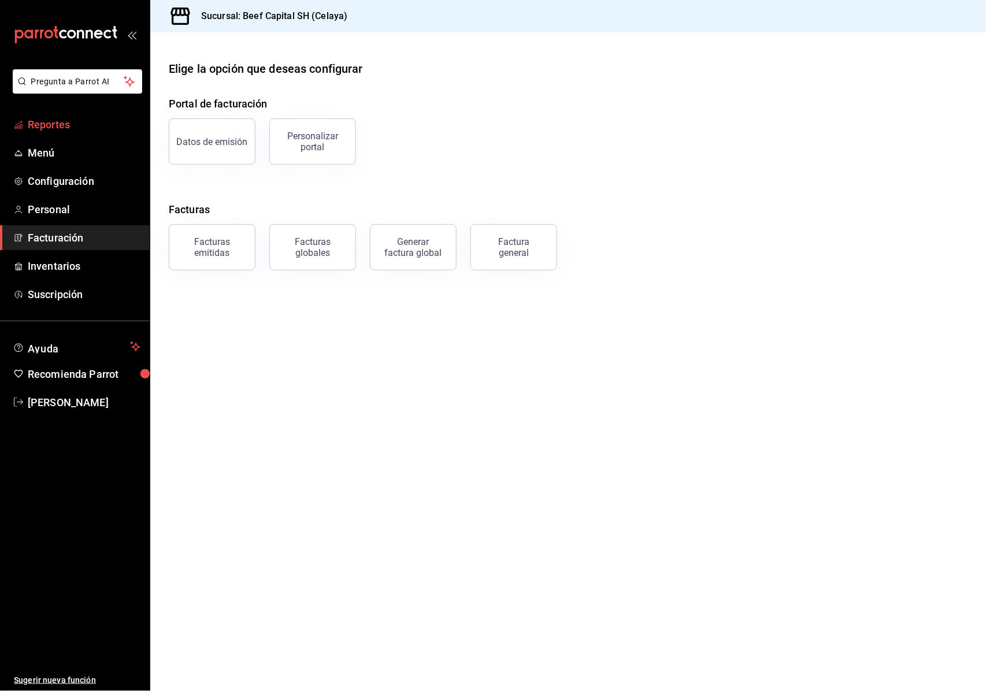
click at [81, 123] on span "Reportes" at bounding box center [84, 125] width 113 height 16
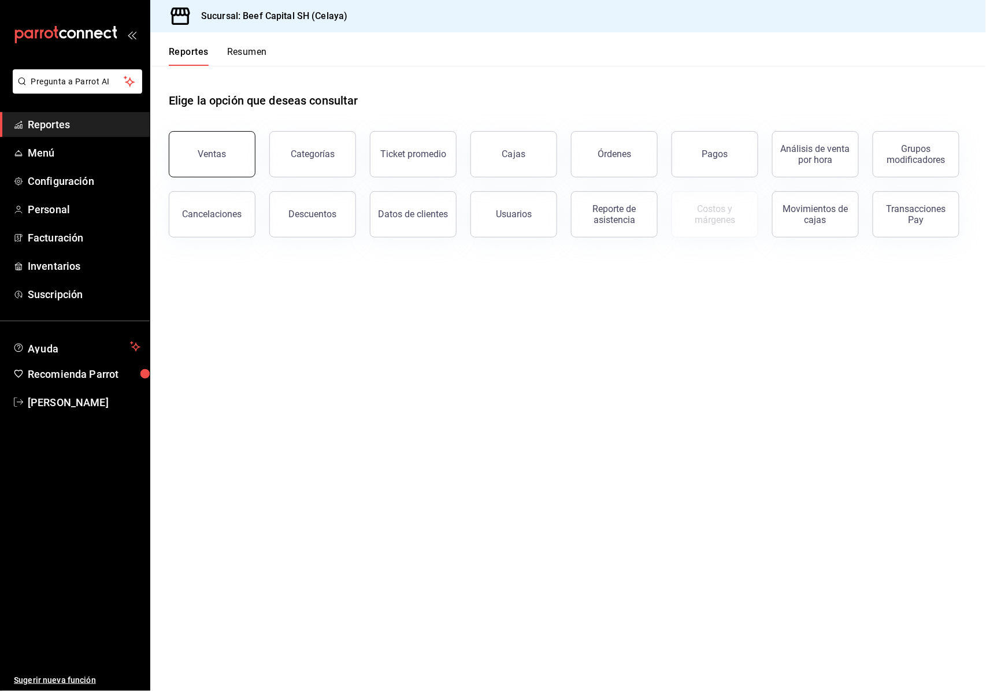
click at [213, 136] on button "Ventas" at bounding box center [212, 154] width 87 height 46
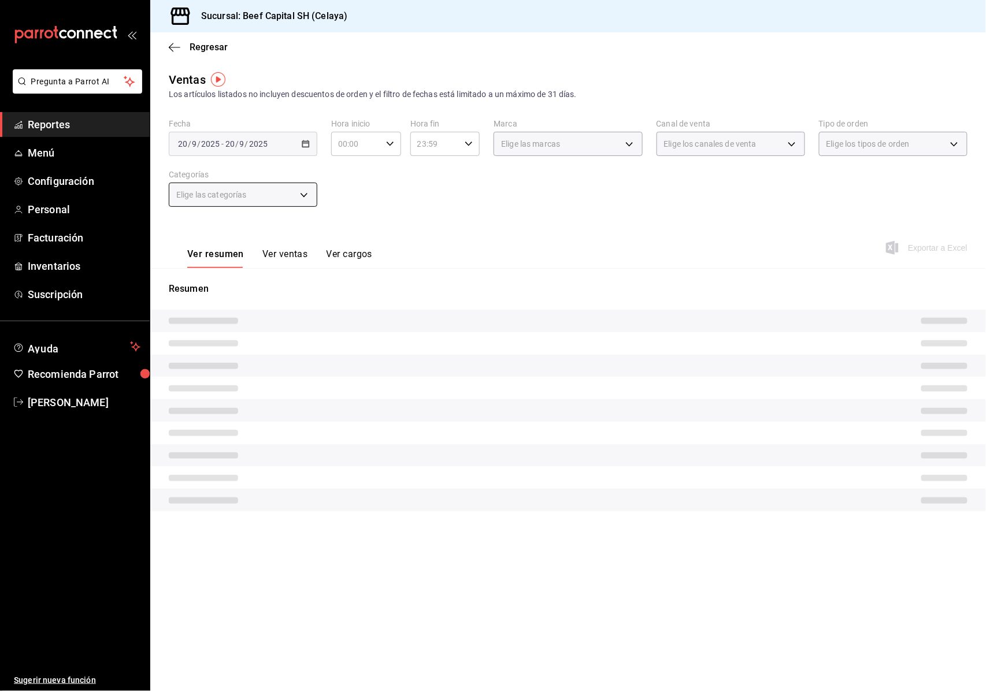
click at [306, 192] on body "Pregunta a Parrot AI Reportes Menú Configuración Personal Facturación Inventari…" at bounding box center [493, 345] width 986 height 691
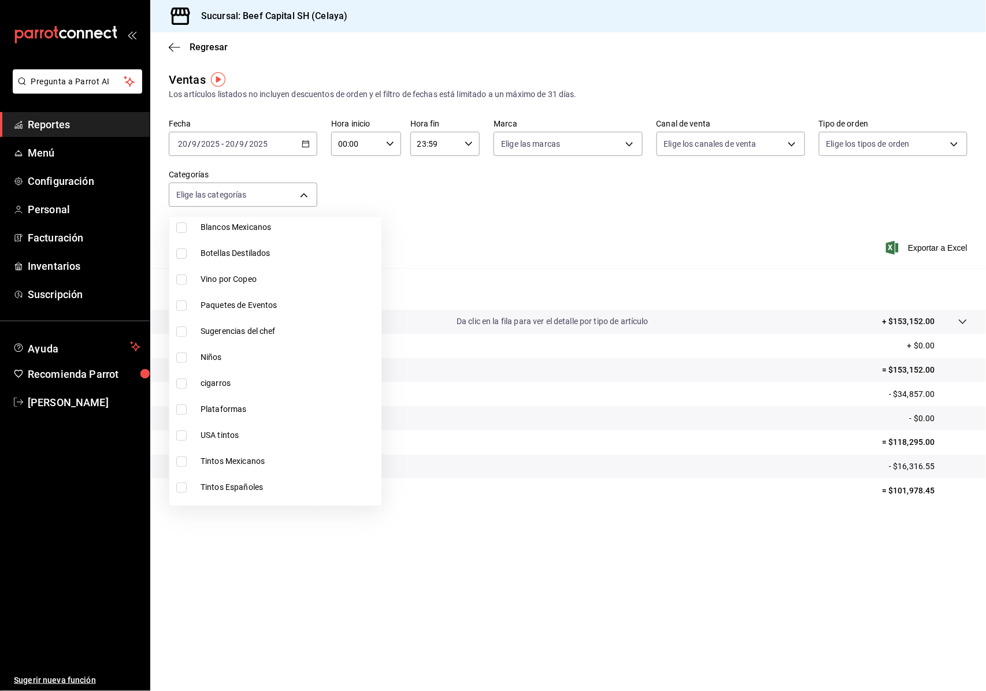
scroll to position [154, 0]
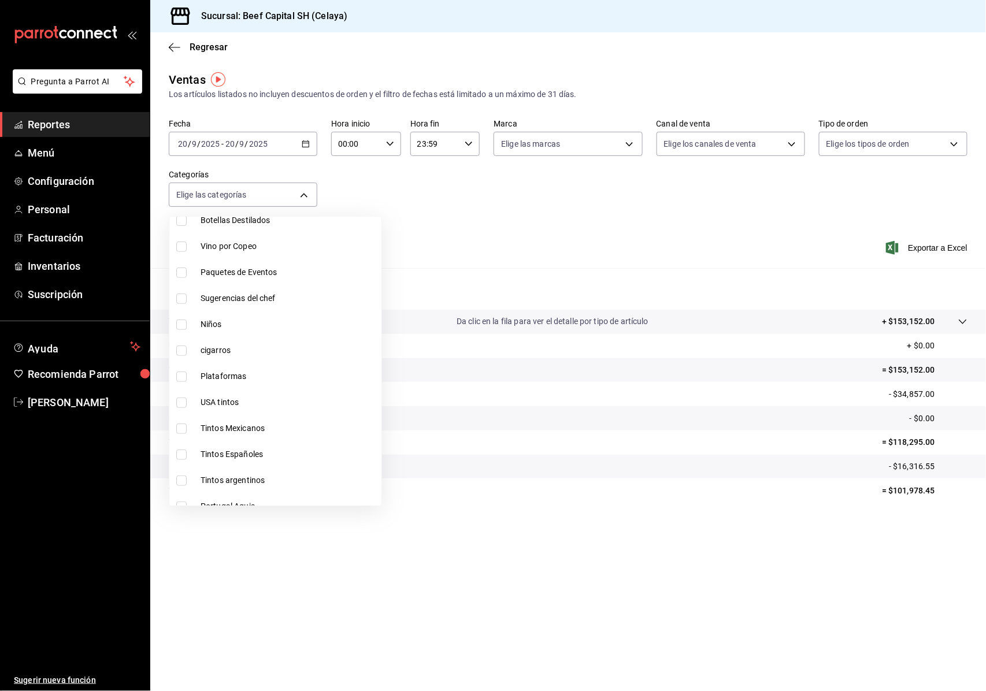
click at [180, 350] on input "checkbox" at bounding box center [181, 351] width 10 height 10
checkbox input "true"
type input "1ecb4aca-5a84-4dd1-8d21-6ae91fe69013"
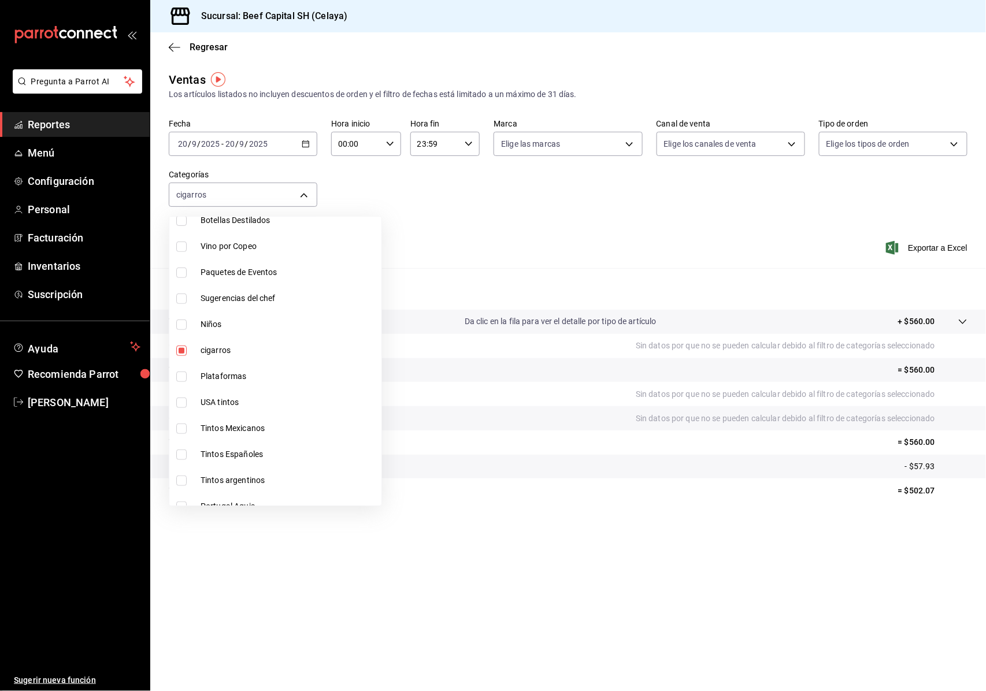
click at [287, 146] on div at bounding box center [493, 345] width 986 height 691
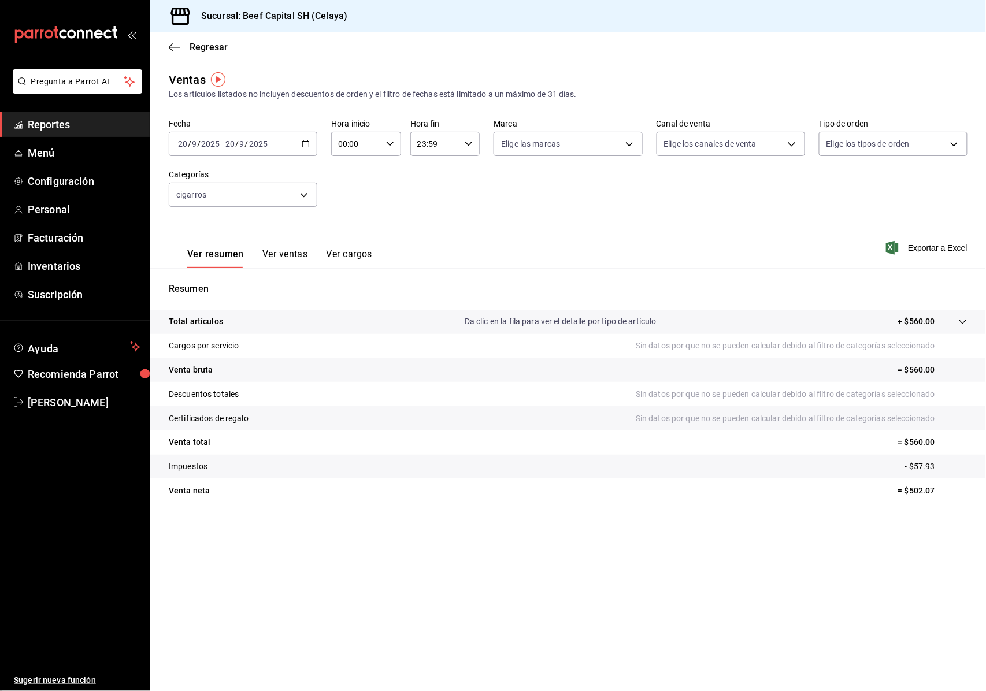
click at [274, 255] on button "Ver ventas" at bounding box center [285, 258] width 46 height 20
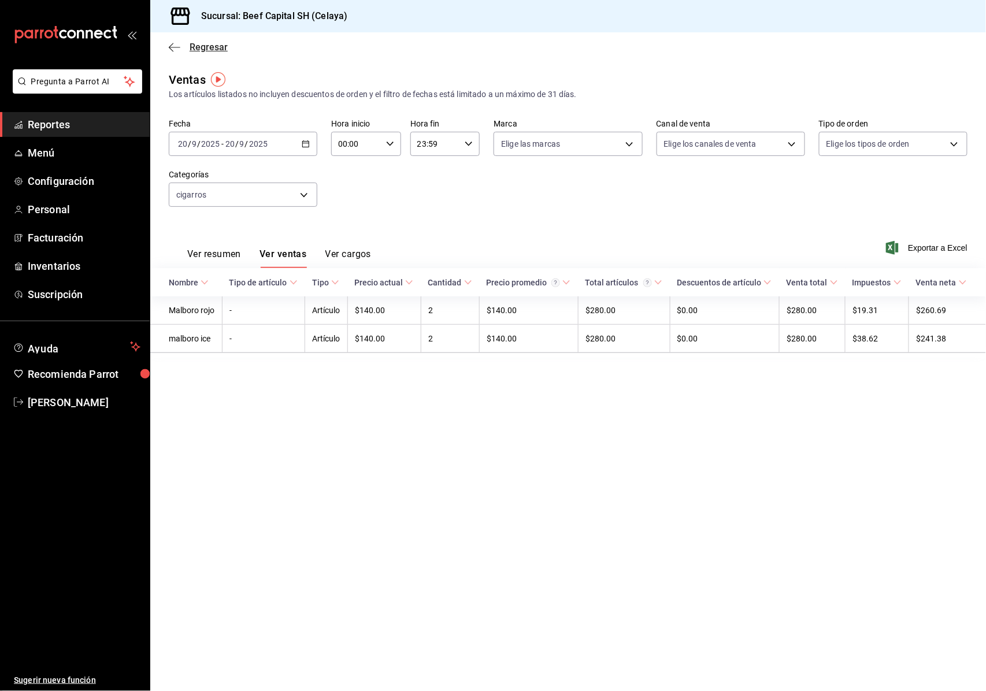
click at [172, 47] on icon "button" at bounding box center [175, 47] width 12 height 1
